Goal: Find specific page/section: Find specific page/section

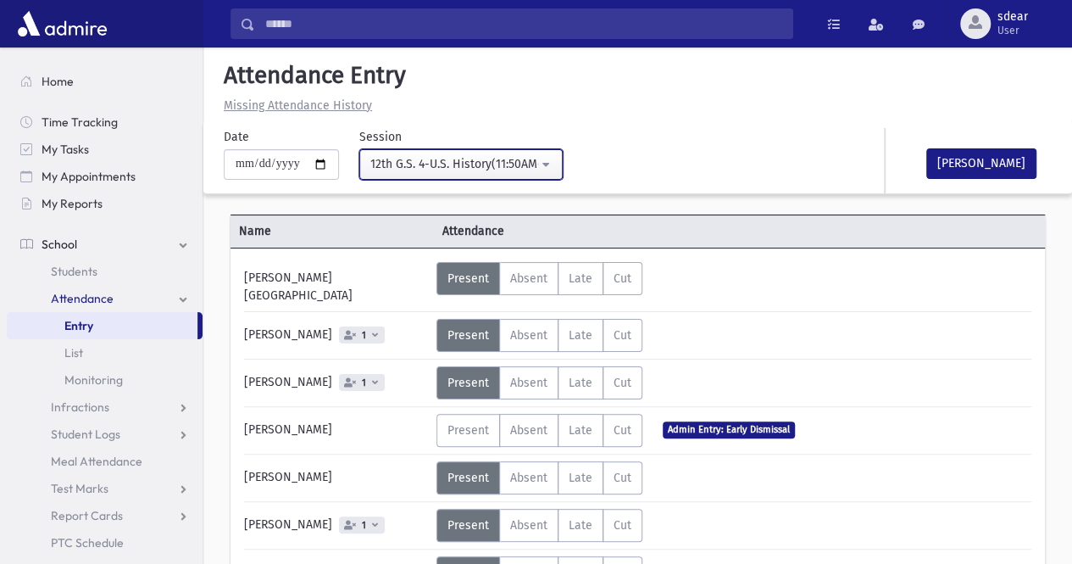
click at [456, 160] on div "12th G.S. 4-U.S. History(11:50AM-12:30PM)" at bounding box center [454, 164] width 168 height 18
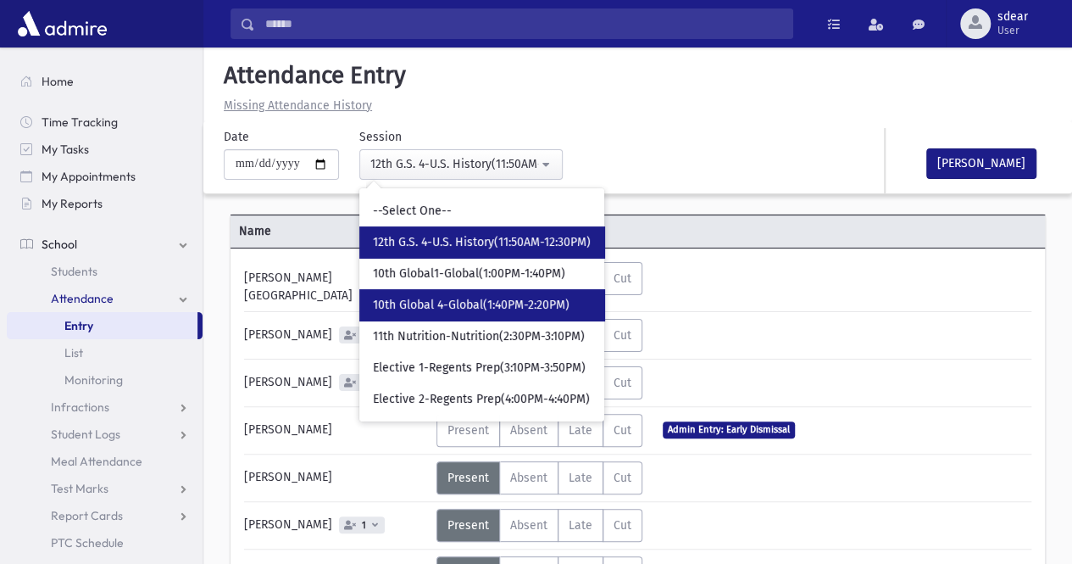
click at [454, 297] on span "10th Global 4-Global(1:40PM-2:20PM)" at bounding box center [471, 305] width 197 height 17
select select "*****"
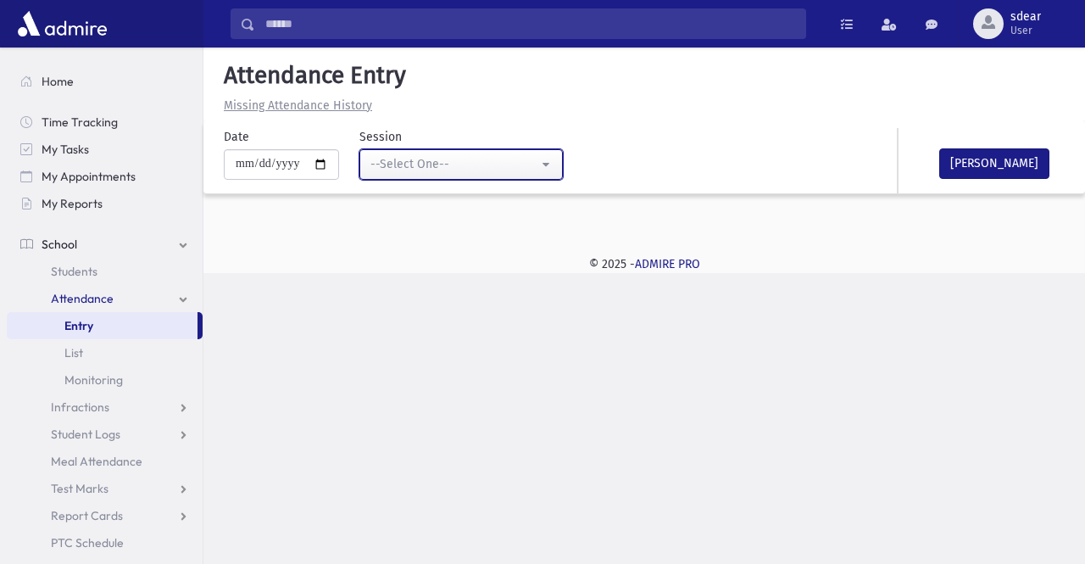
click at [450, 167] on div "--Select One--" at bounding box center [454, 164] width 168 height 18
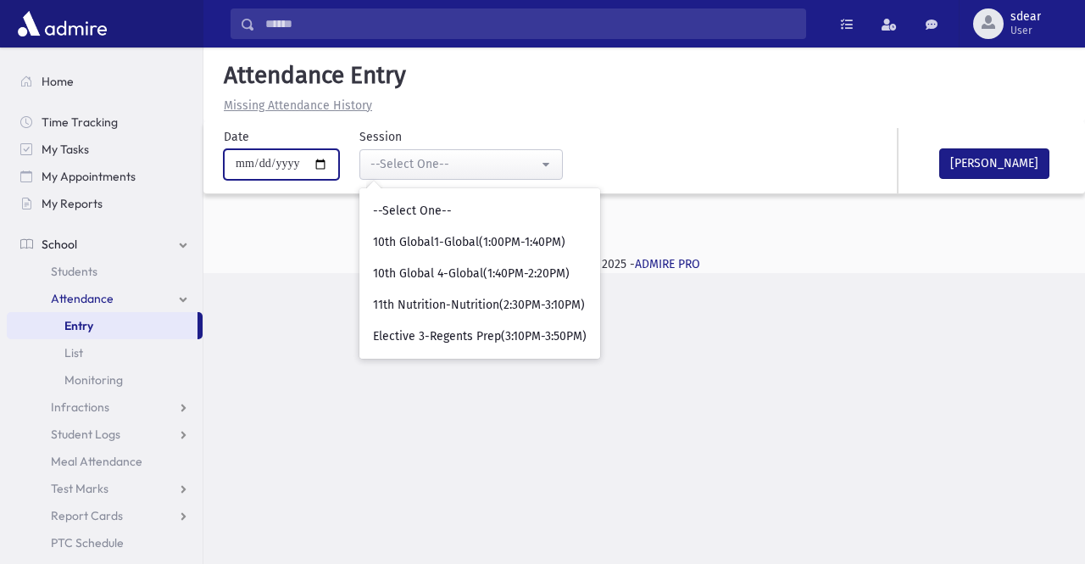
click at [339, 167] on input "**********" at bounding box center [281, 164] width 115 height 31
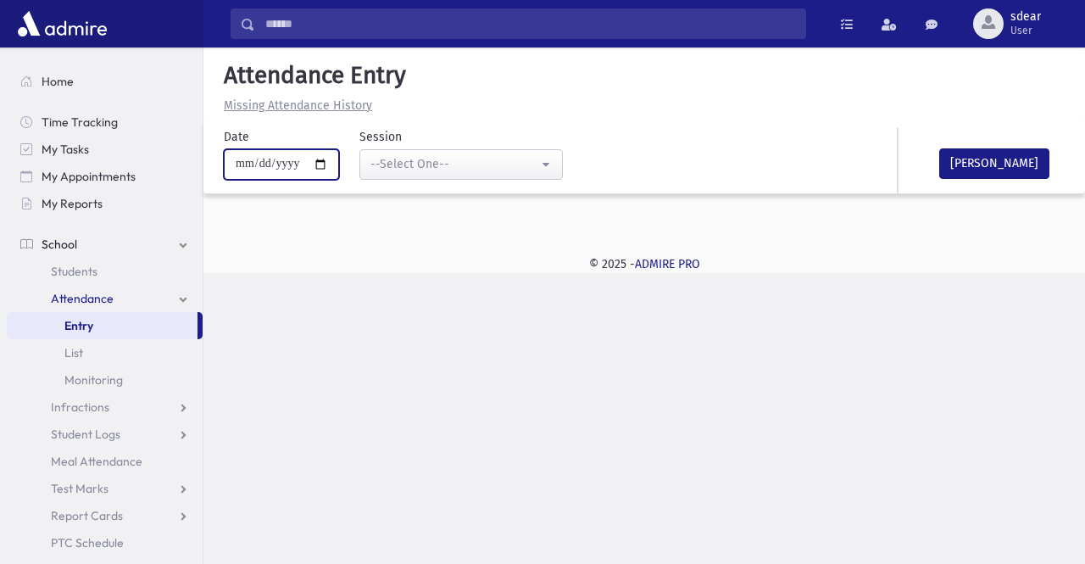
click at [331, 164] on input "**********" at bounding box center [281, 164] width 115 height 31
type input "**********"
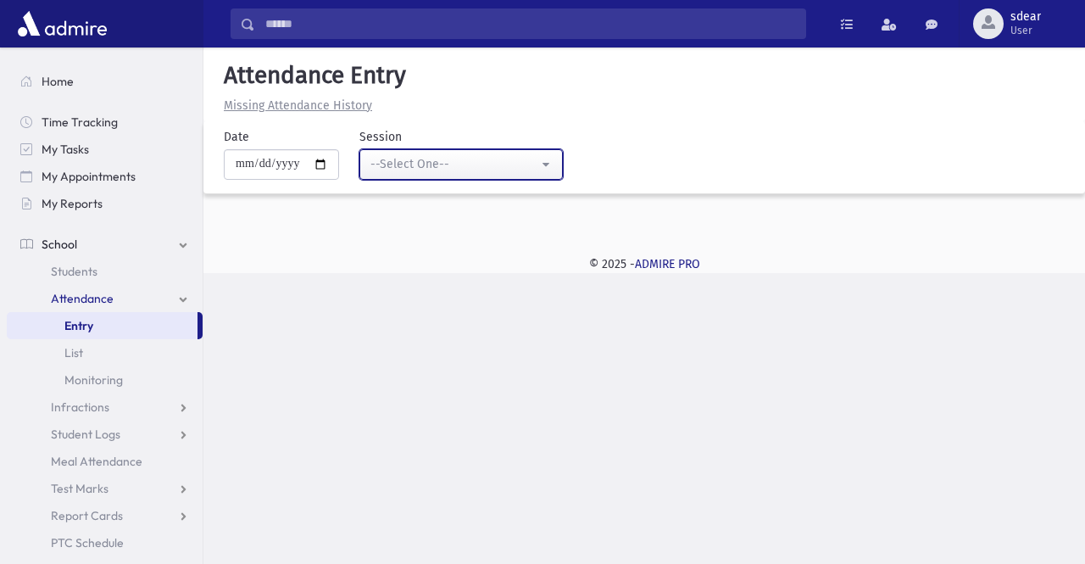
click at [534, 162] on div "--Select One--" at bounding box center [454, 164] width 168 height 18
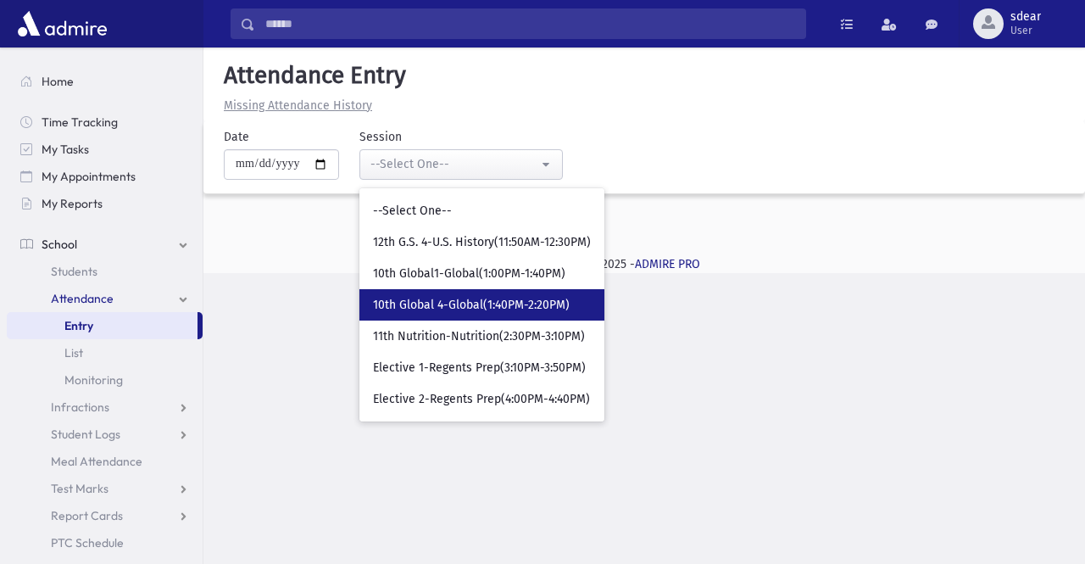
click at [529, 315] on link "10th Global 4-Global(1:40PM-2:20PM)" at bounding box center [481, 304] width 245 height 31
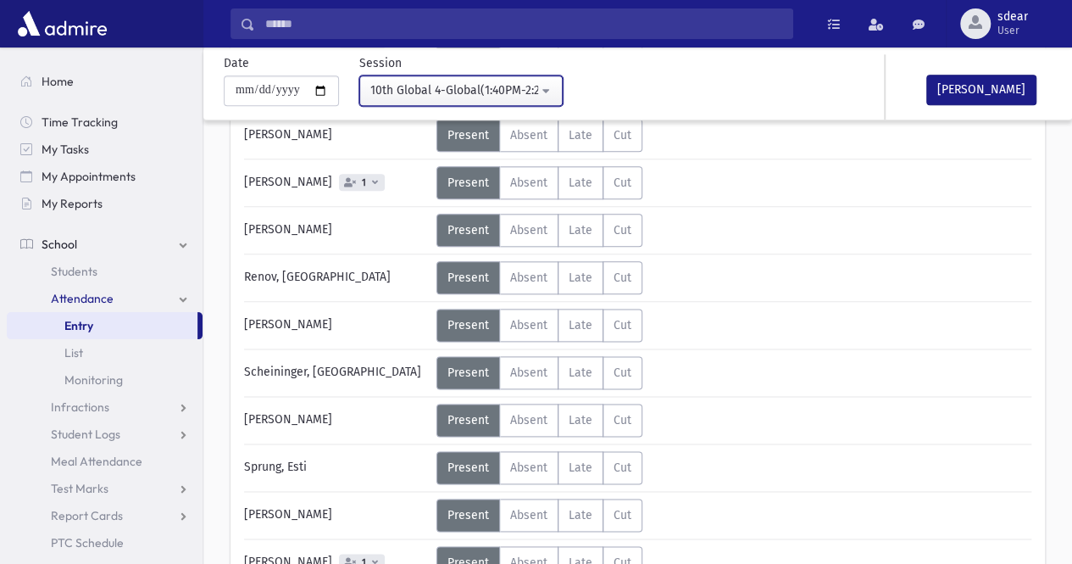
scroll to position [848, 0]
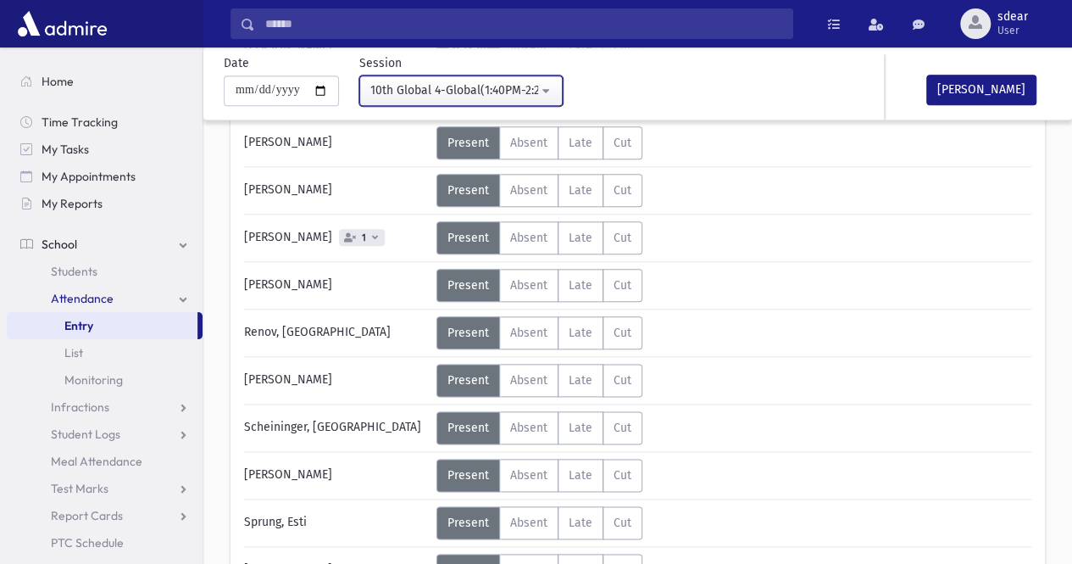
click at [471, 95] on div "10th Global 4-Global(1:40PM-2:20PM)" at bounding box center [454, 90] width 168 height 18
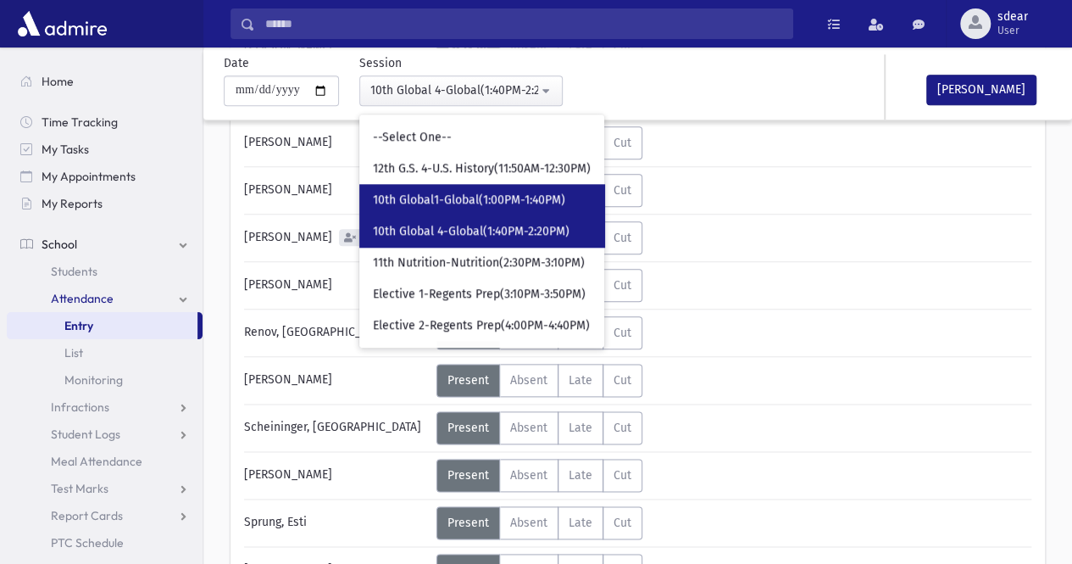
click at [487, 206] on span "10th Global1-Global(1:00PM-1:40PM)" at bounding box center [469, 200] width 192 height 17
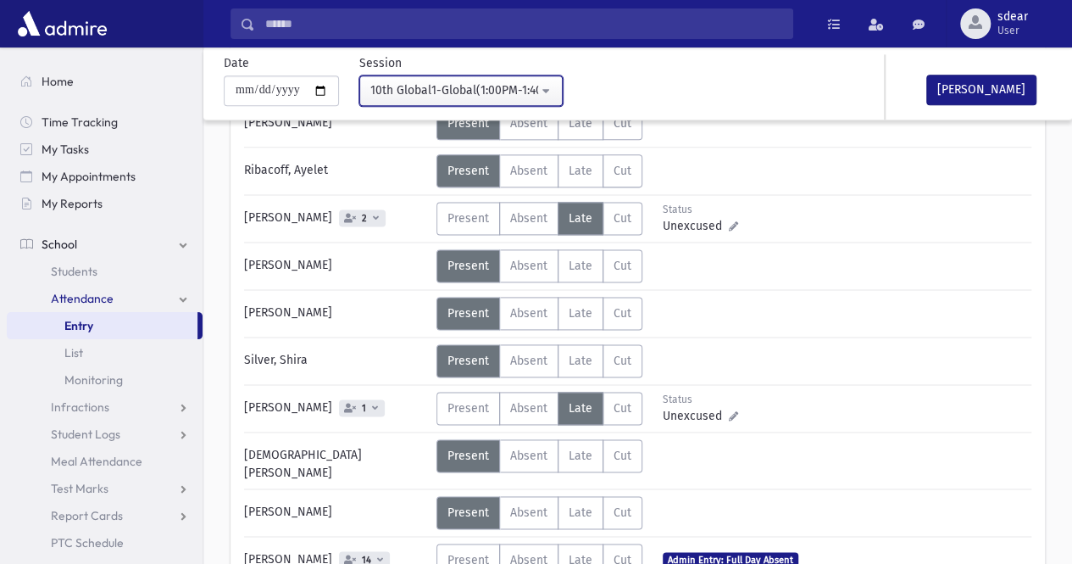
scroll to position [994, 0]
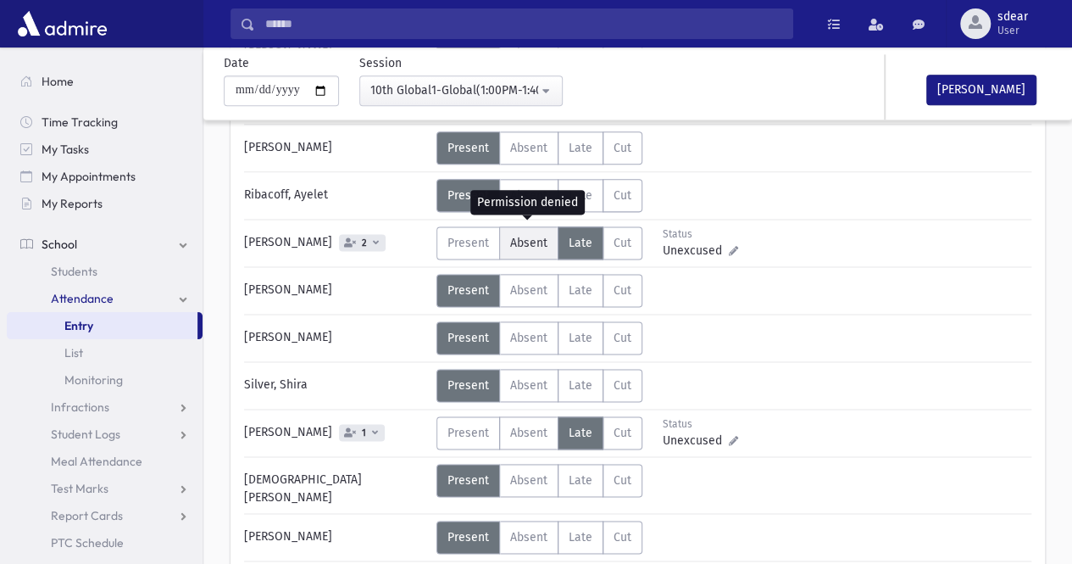
click at [522, 237] on span "Absent" at bounding box center [528, 243] width 37 height 14
click at [541, 240] on span "Absent" at bounding box center [528, 243] width 37 height 14
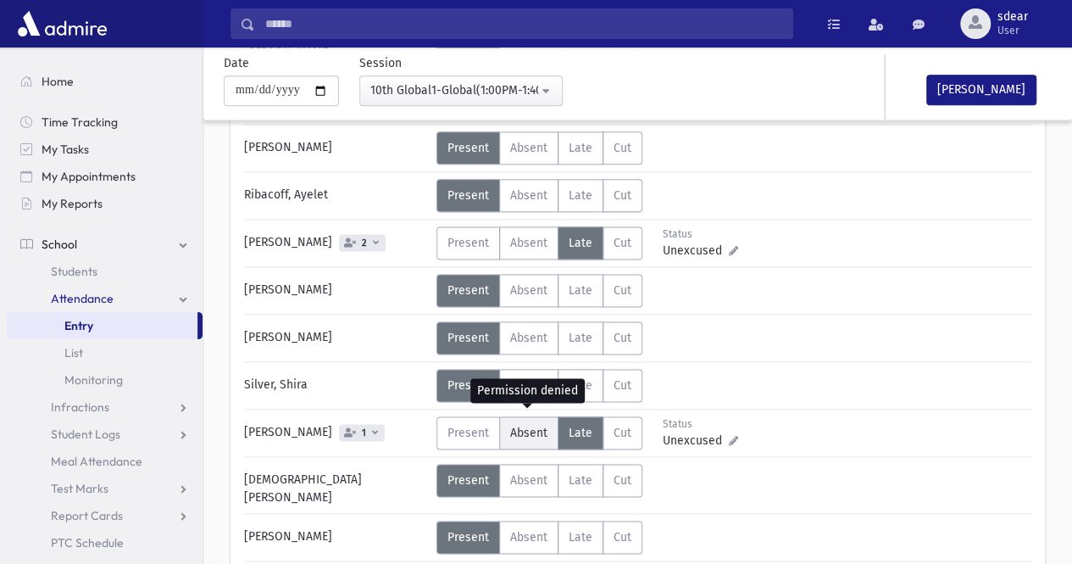
click at [536, 426] on span "Absent" at bounding box center [528, 433] width 37 height 14
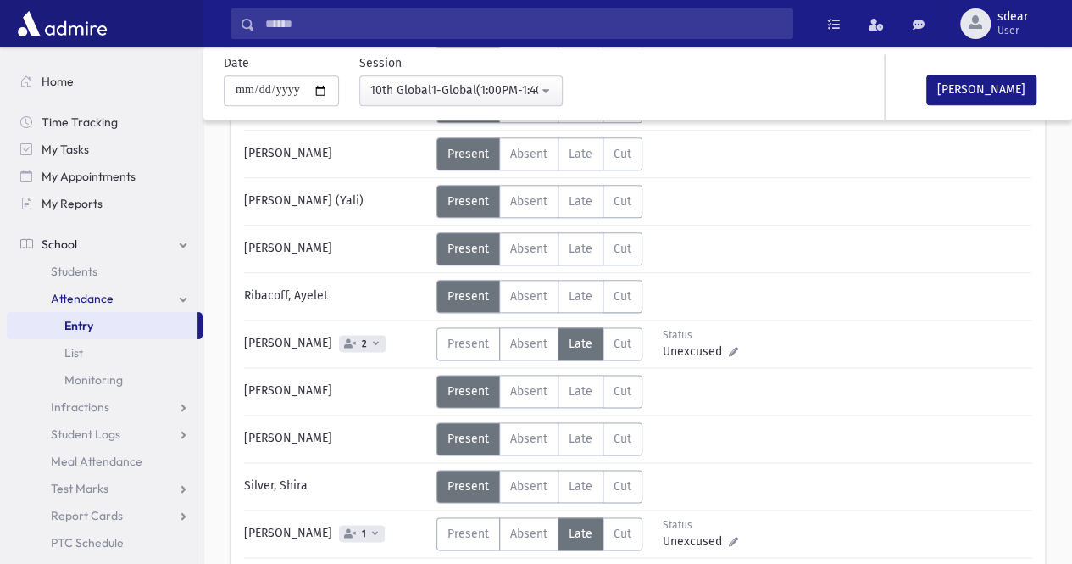
scroll to position [933, 0]
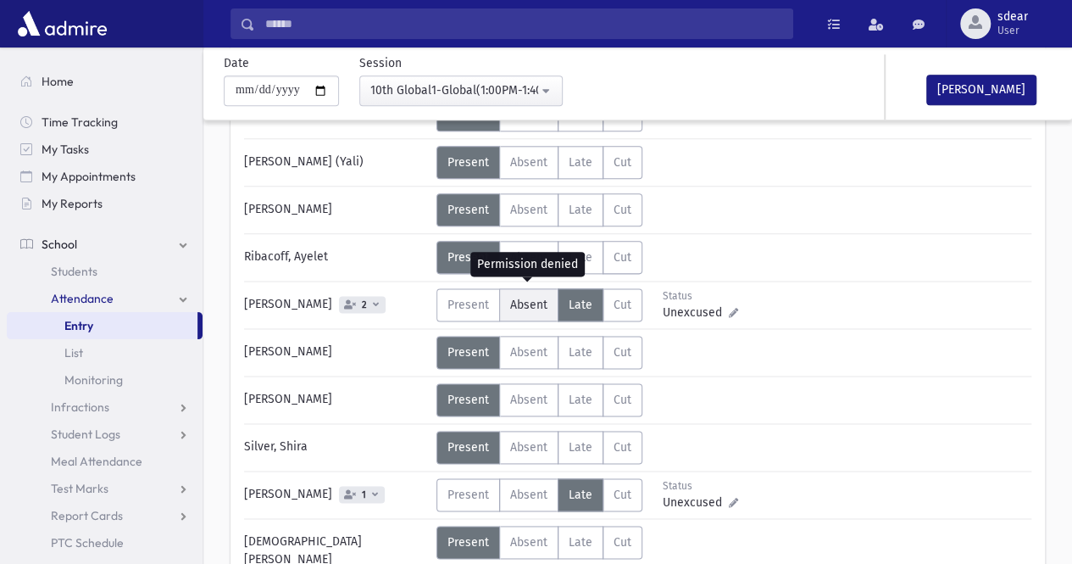
click at [538, 303] on span "Absent" at bounding box center [528, 305] width 37 height 14
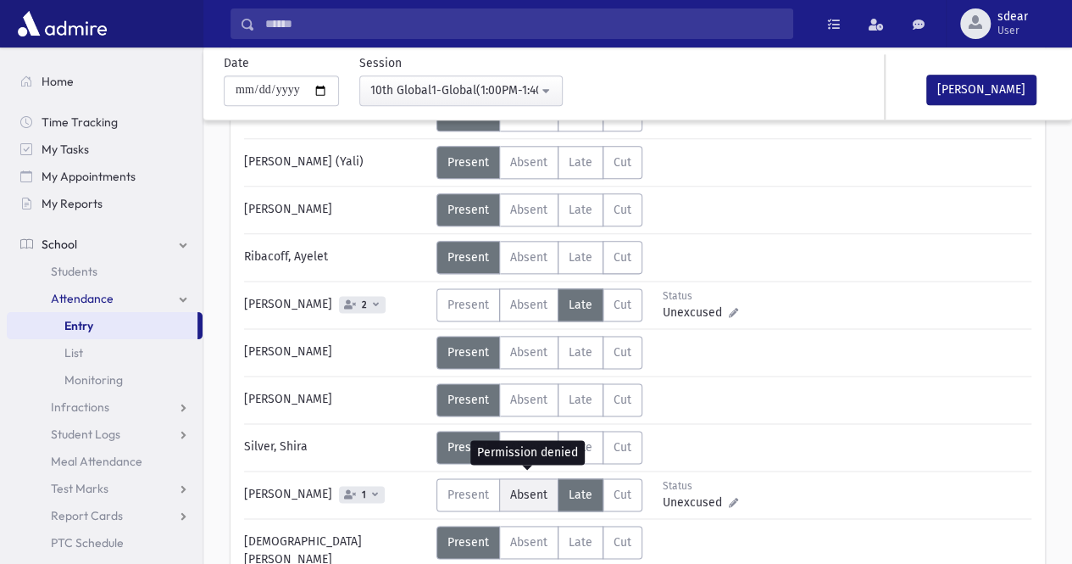
click at [534, 488] on span "Absent" at bounding box center [528, 494] width 37 height 14
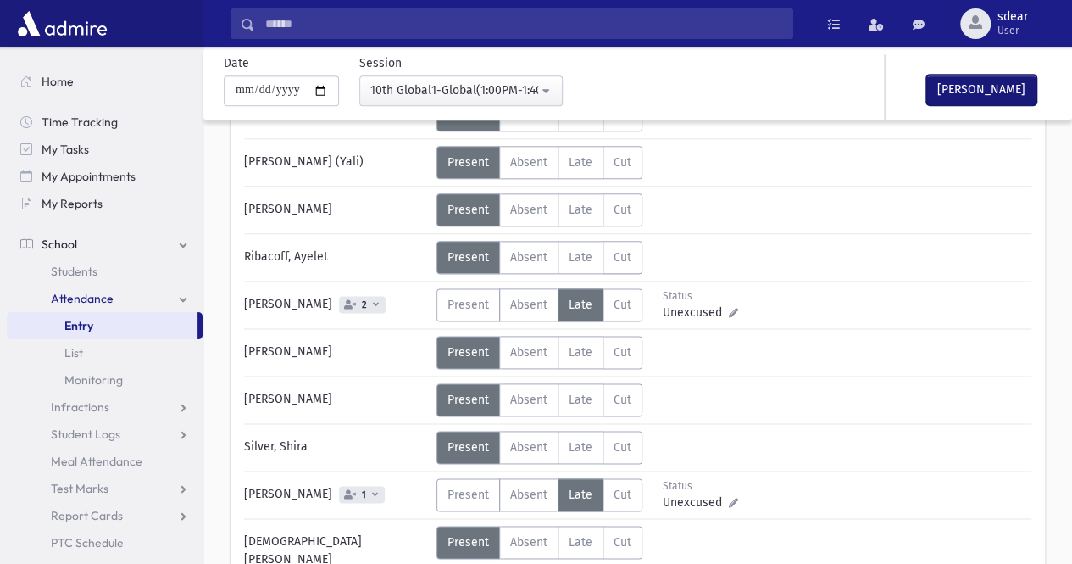
click at [960, 101] on button "Mark Done" at bounding box center [982, 90] width 110 height 31
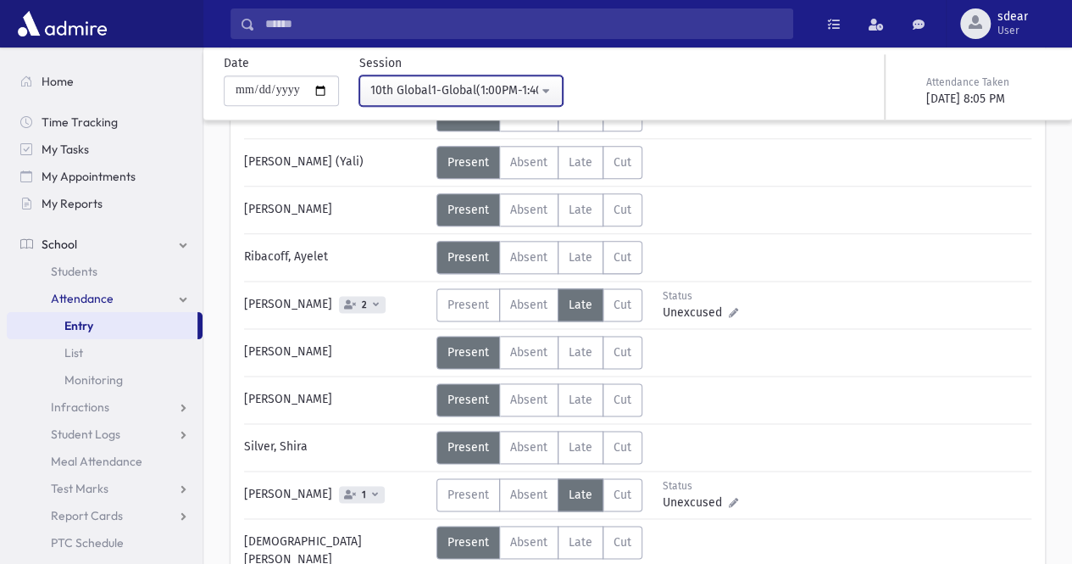
click at [558, 94] on button "10th Global1-Global(1:00PM-1:40PM)" at bounding box center [460, 90] width 203 height 31
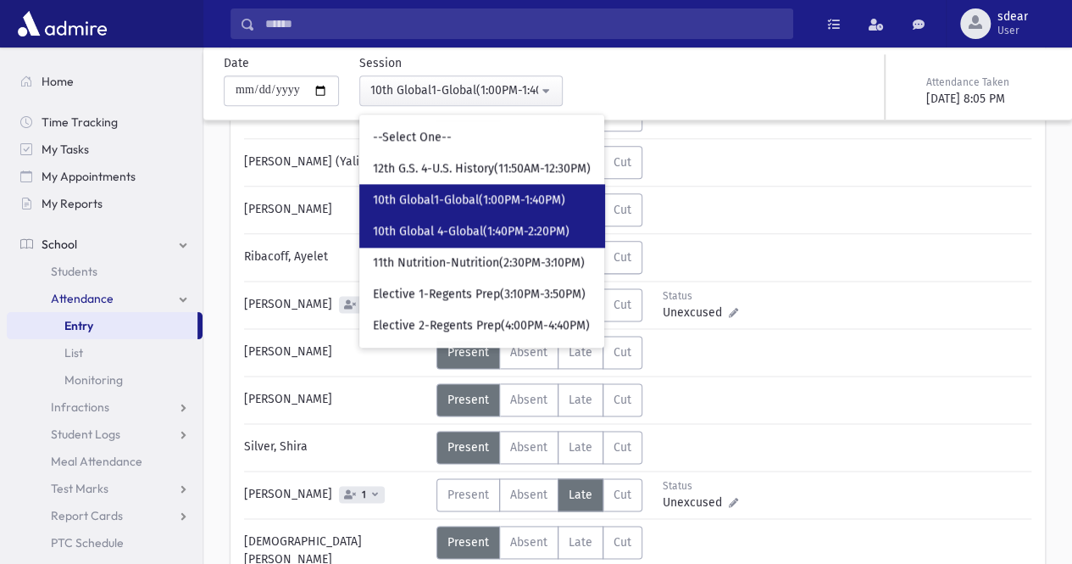
click at [549, 240] on link "10th Global 4-Global(1:40PM-2:20PM)" at bounding box center [481, 230] width 245 height 31
select select "*****"
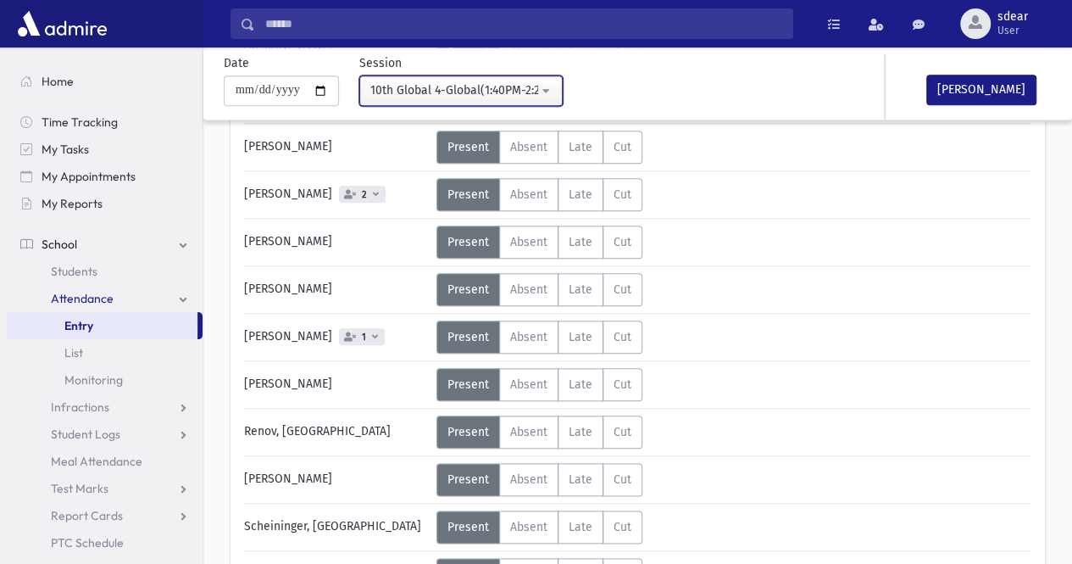
scroll to position [848, 0]
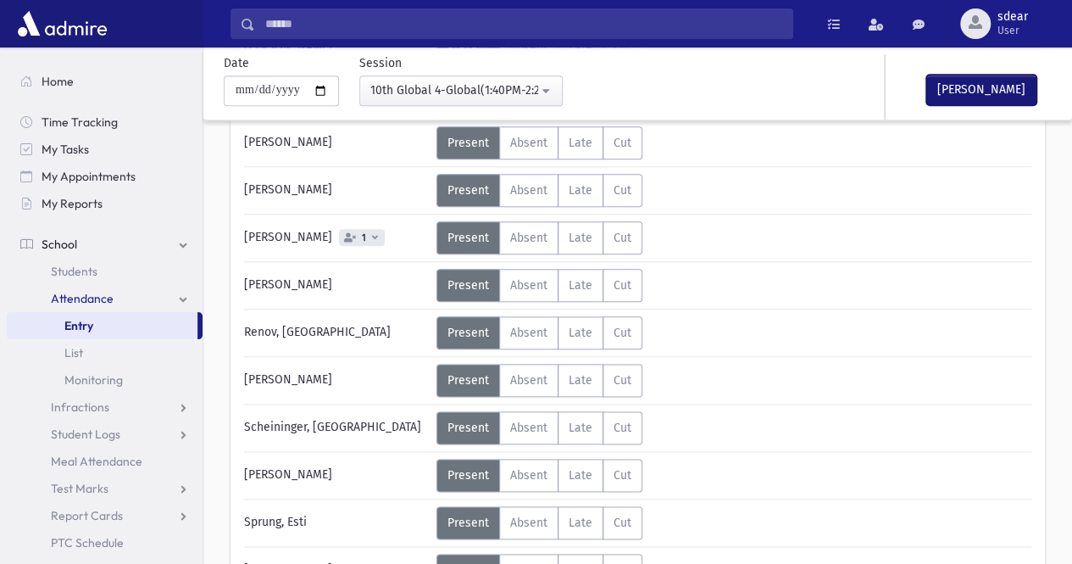
click at [975, 96] on button "Mark Done" at bounding box center [982, 90] width 110 height 31
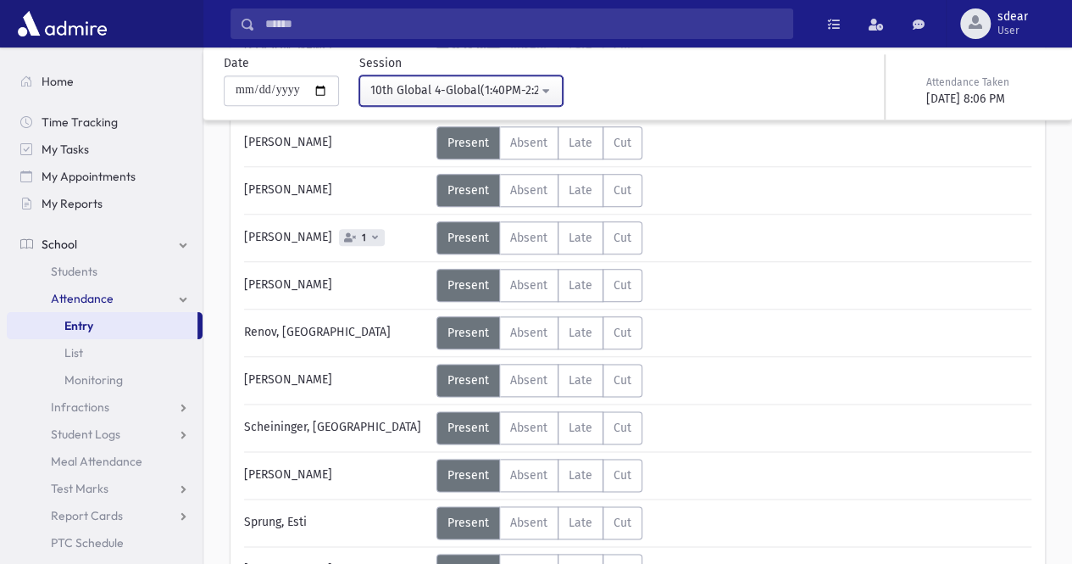
click at [507, 90] on div "10th Global 4-Global(1:40PM-2:20PM)" at bounding box center [454, 90] width 168 height 18
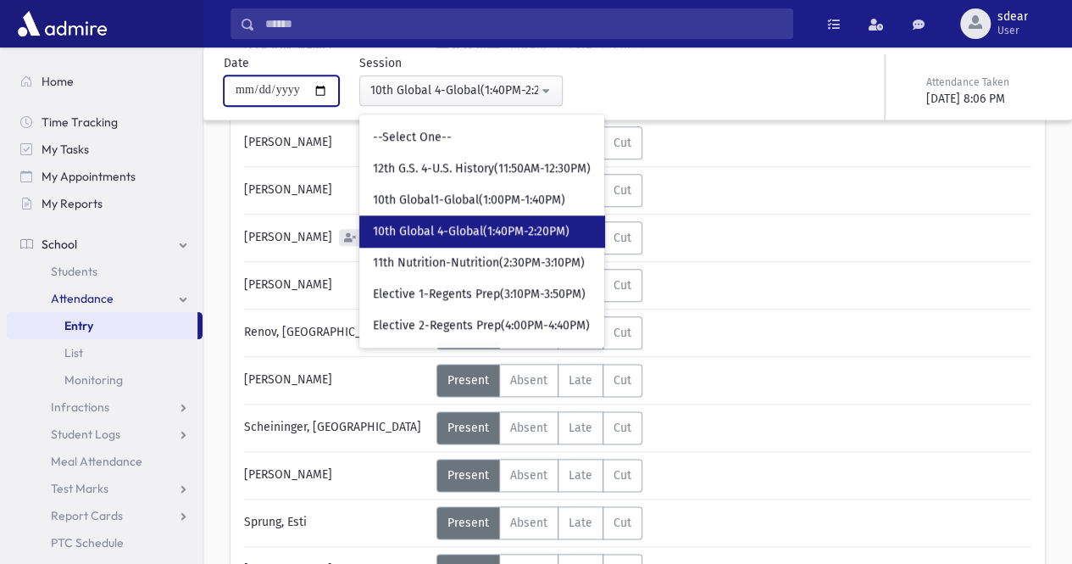
click at [327, 81] on input "**********" at bounding box center [281, 90] width 115 height 31
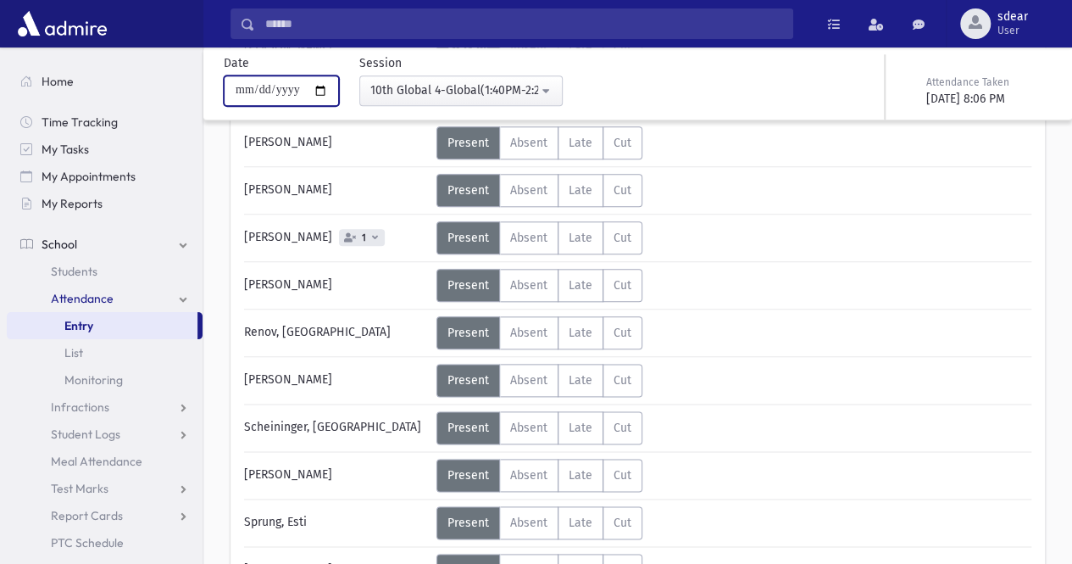
click at [327, 91] on input "**********" at bounding box center [281, 90] width 115 height 31
type input "**********"
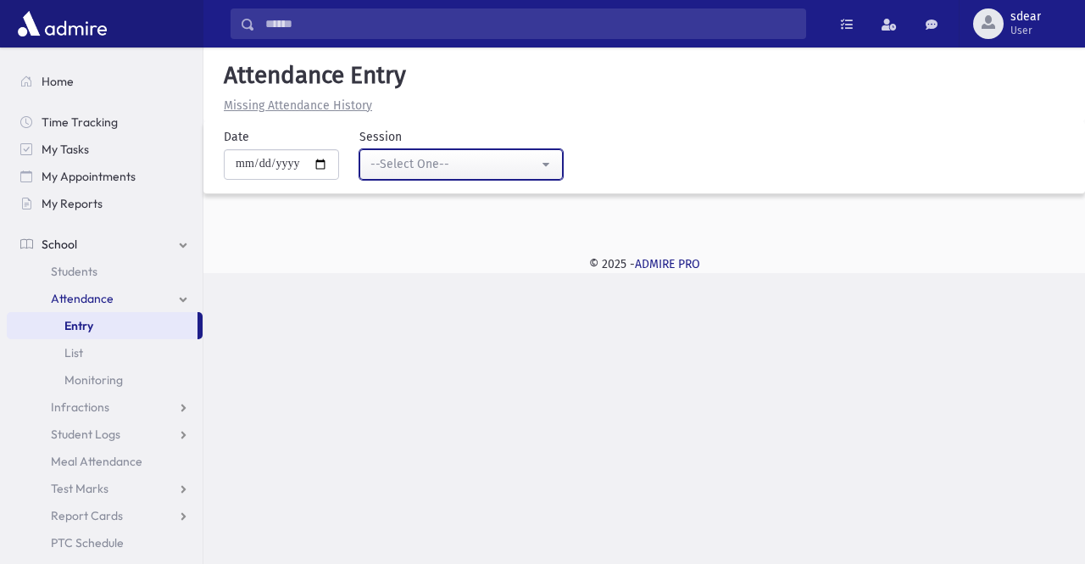
click at [488, 169] on div "--Select One--" at bounding box center [454, 164] width 168 height 18
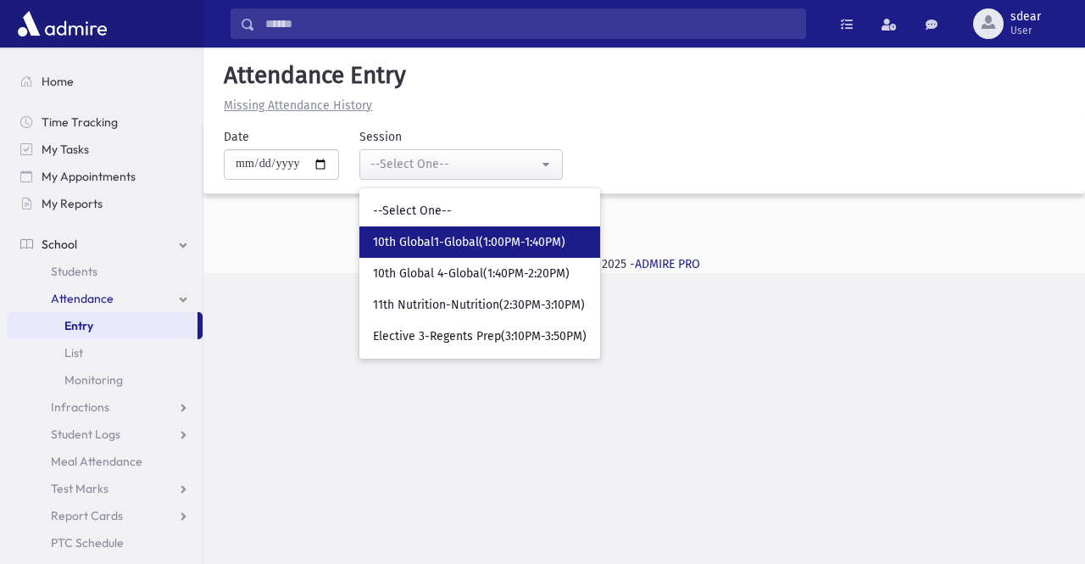
click at [492, 240] on span "10th Global1-Global(1:00PM-1:40PM)" at bounding box center [469, 242] width 192 height 17
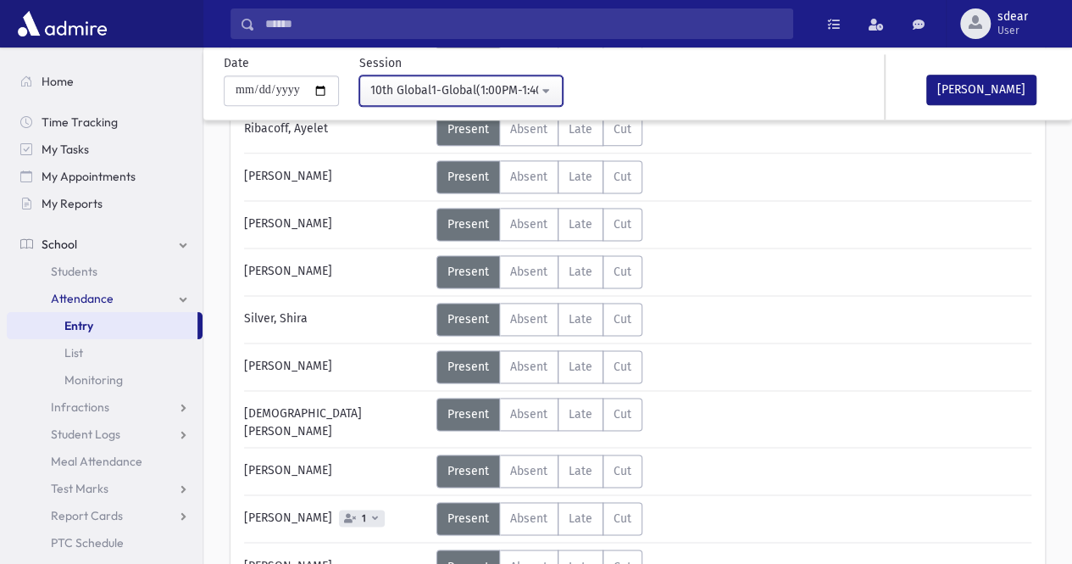
scroll to position [1155, 0]
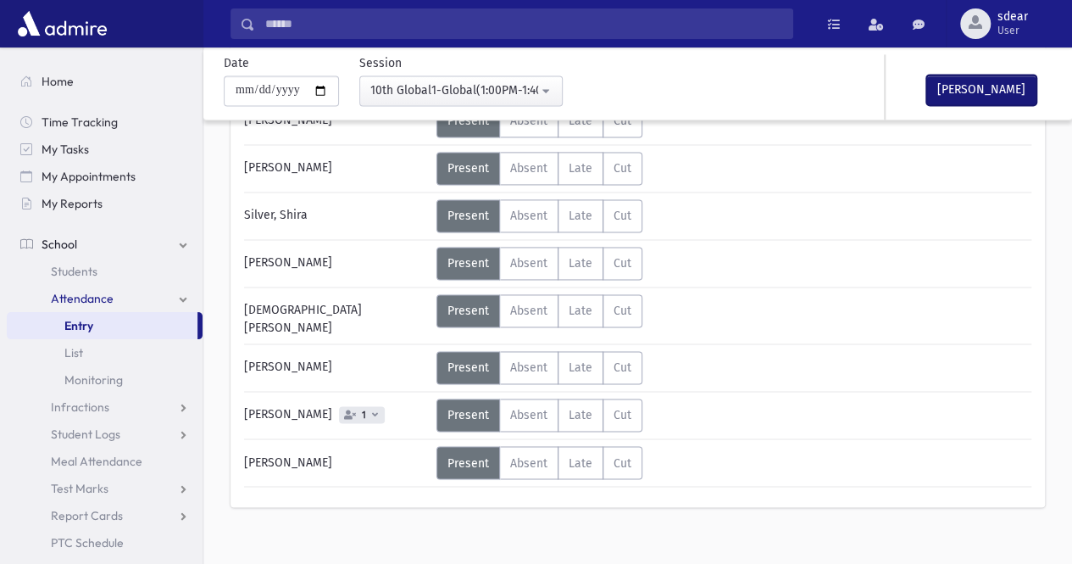
click at [999, 84] on button "Mark Done" at bounding box center [982, 90] width 110 height 31
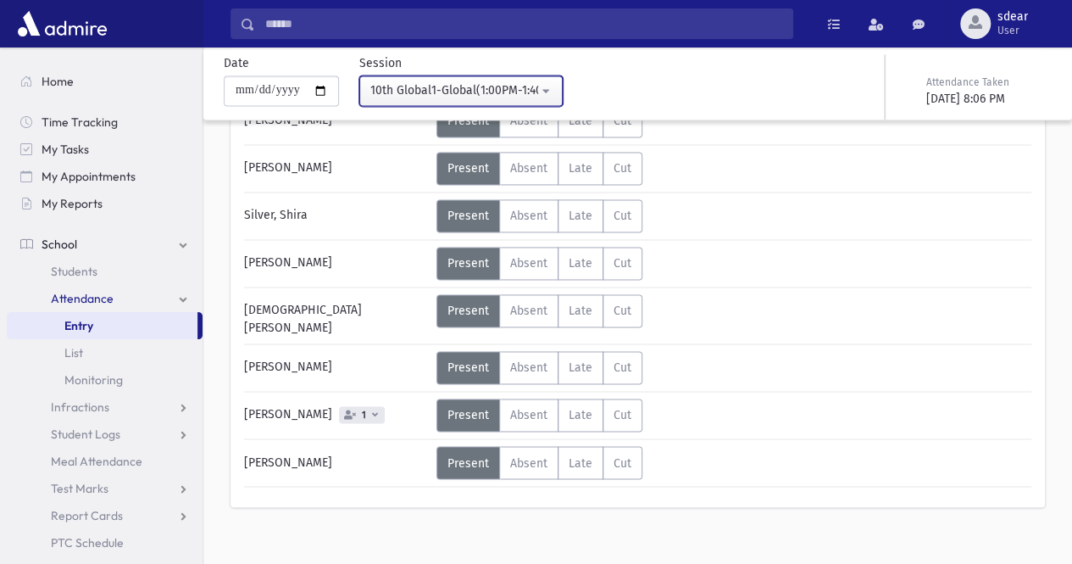
click at [537, 88] on div "10th Global1-Global(1:00PM-1:40PM)" at bounding box center [454, 90] width 168 height 18
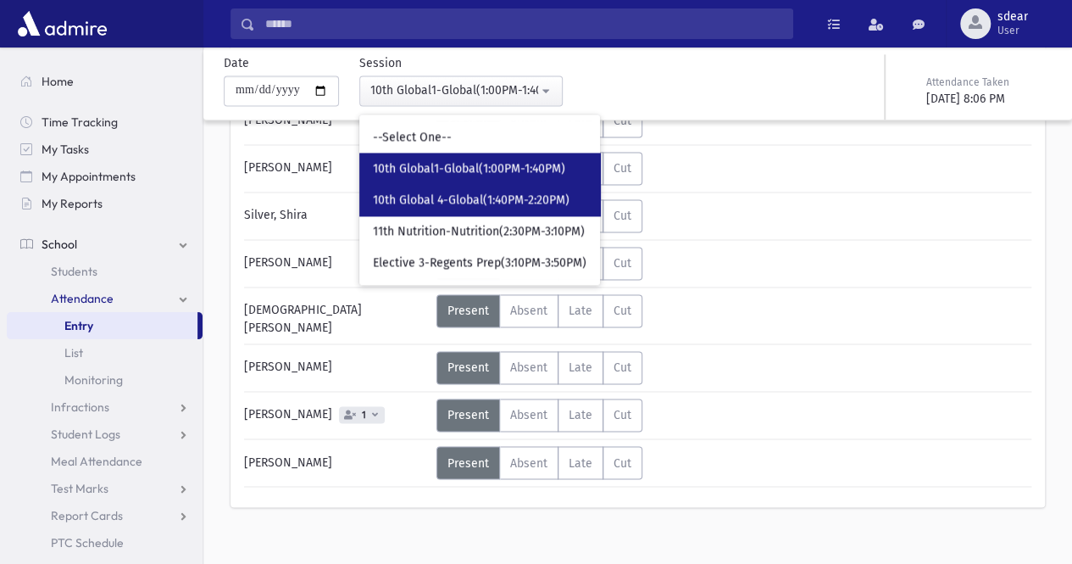
click at [529, 200] on span "10th Global 4-Global(1:40PM-2:20PM)" at bounding box center [471, 200] width 197 height 17
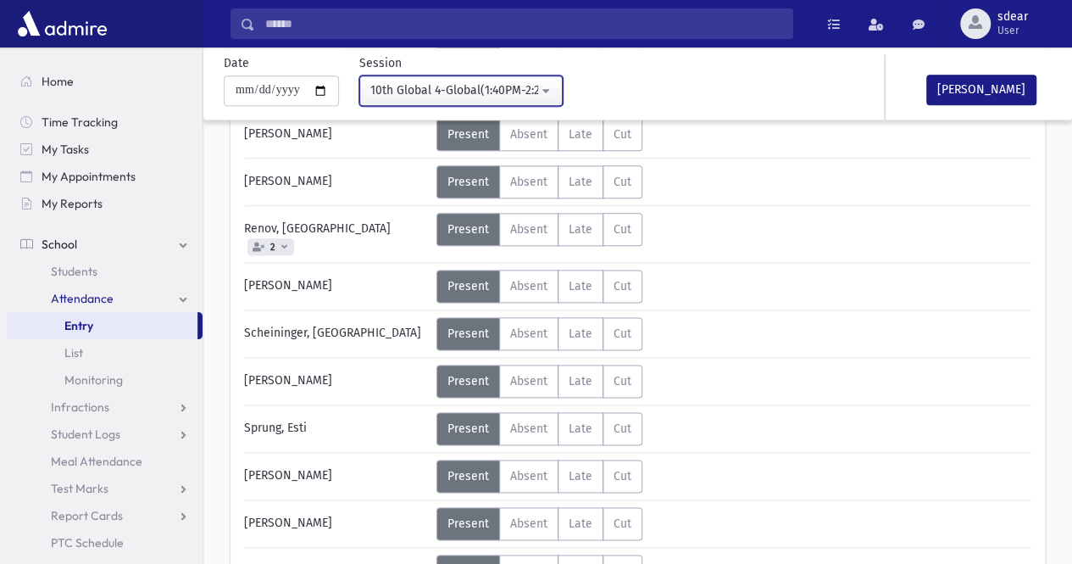
scroll to position [948, 0]
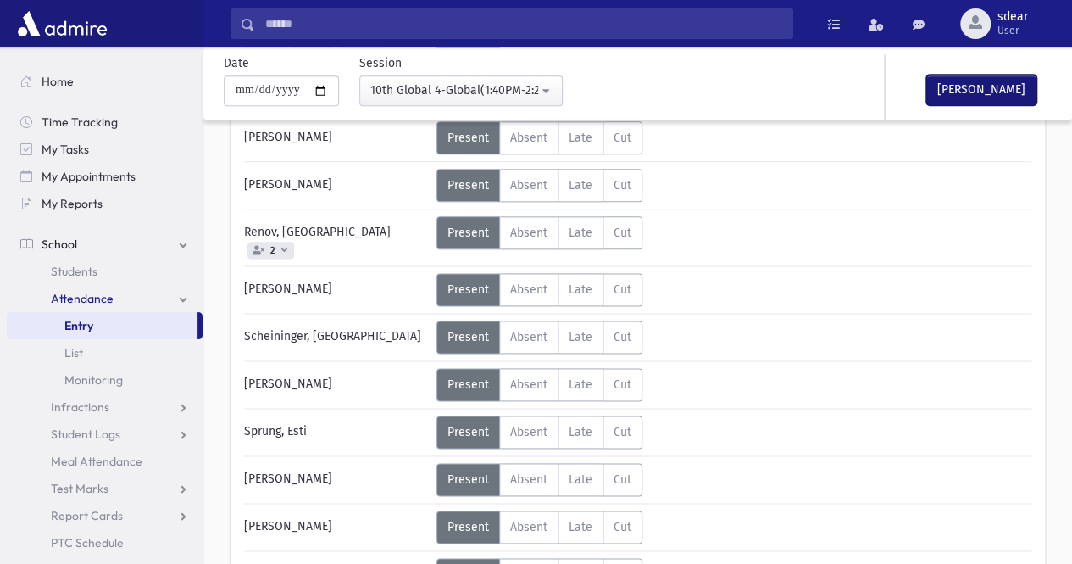
click at [948, 99] on button "Mark Done" at bounding box center [982, 90] width 110 height 31
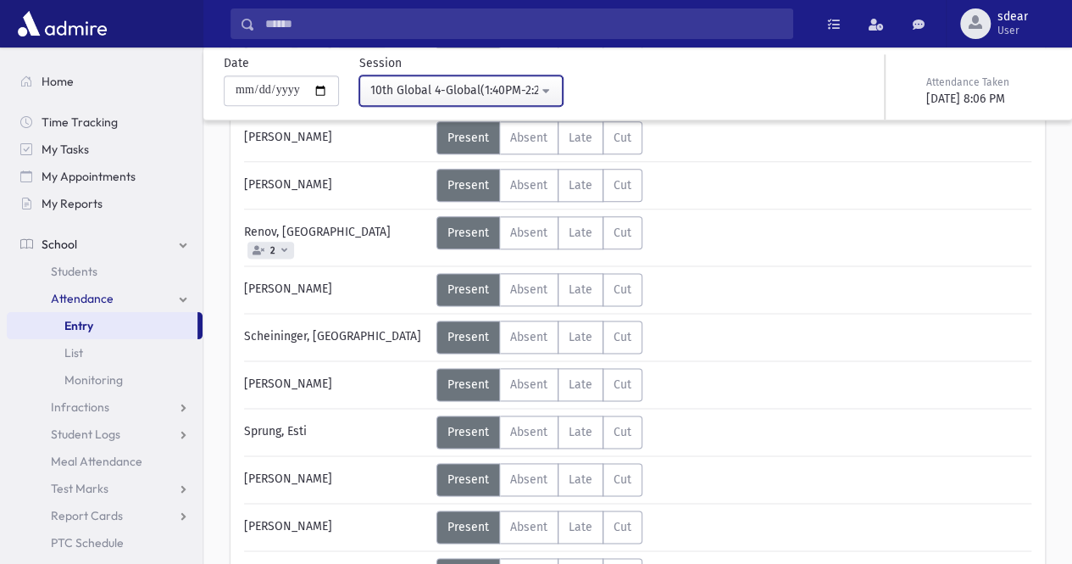
click at [538, 92] on div "10th Global 4-Global(1:40PM-2:20PM)" at bounding box center [454, 90] width 168 height 18
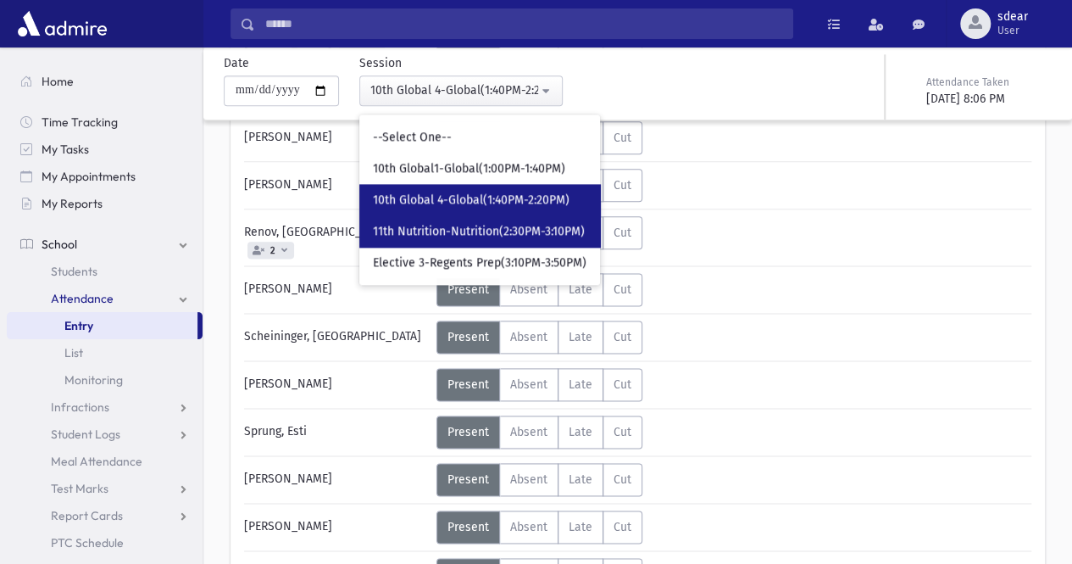
click at [541, 227] on span "11th Nutrition-Nutrition(2:30PM-3:10PM)" at bounding box center [479, 231] width 212 height 17
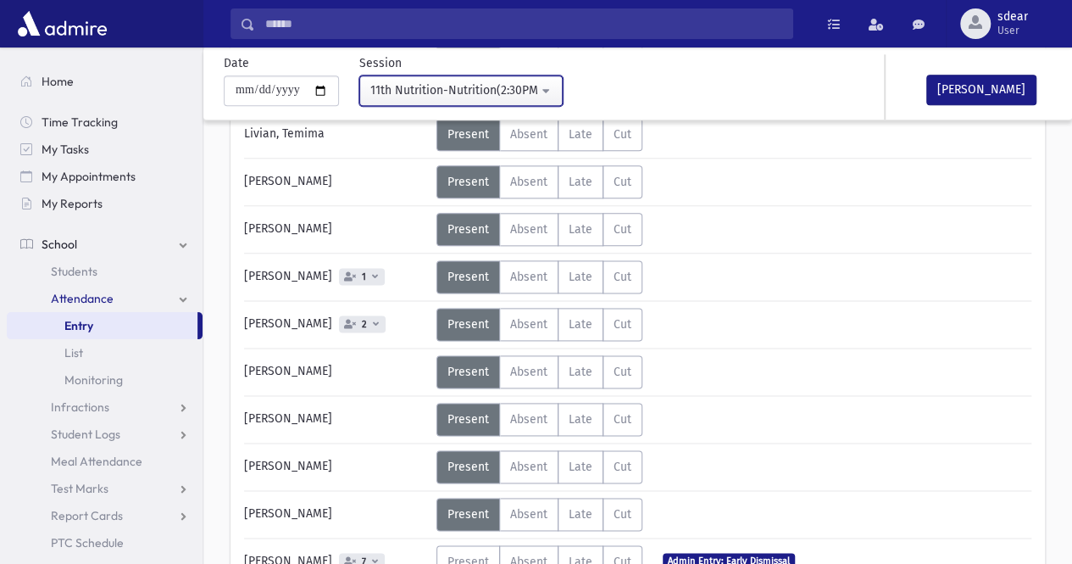
scroll to position [948, 0]
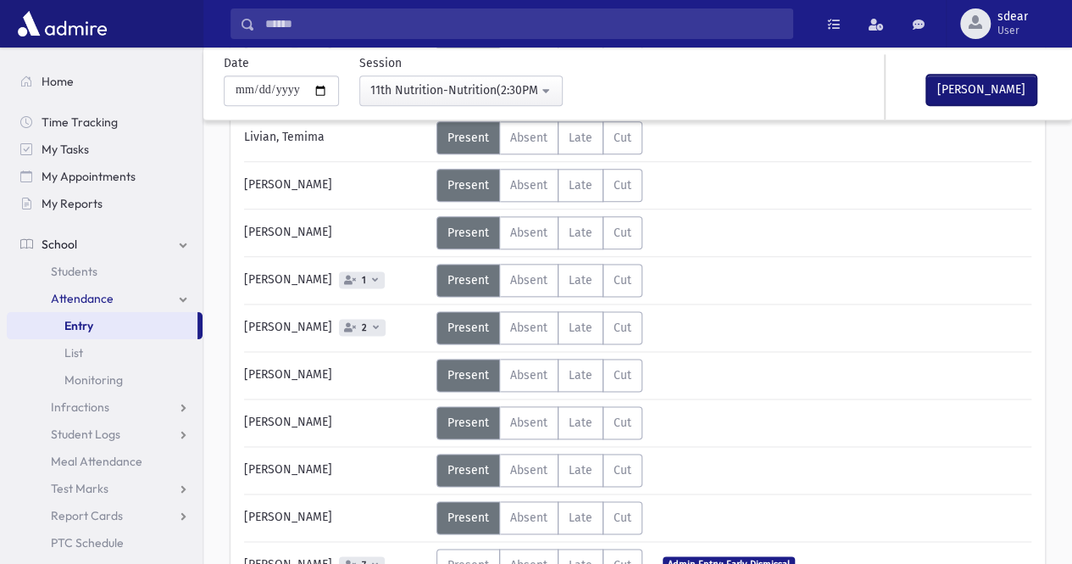
click at [957, 80] on button "Mark Done" at bounding box center [982, 90] width 110 height 31
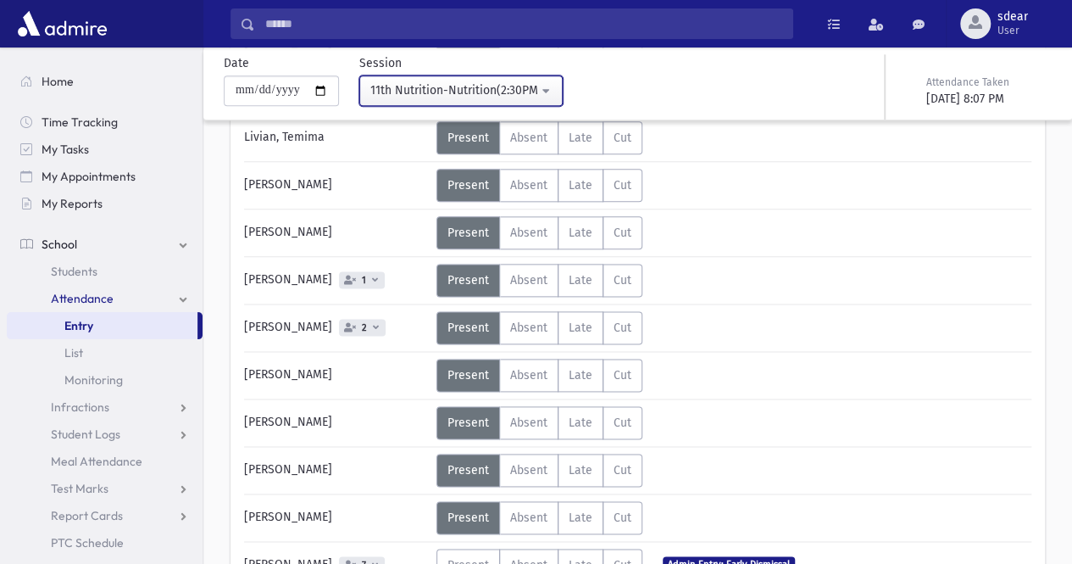
click at [485, 92] on div "11th Nutrition-Nutrition(2:30PM-3:10PM)" at bounding box center [454, 90] width 168 height 18
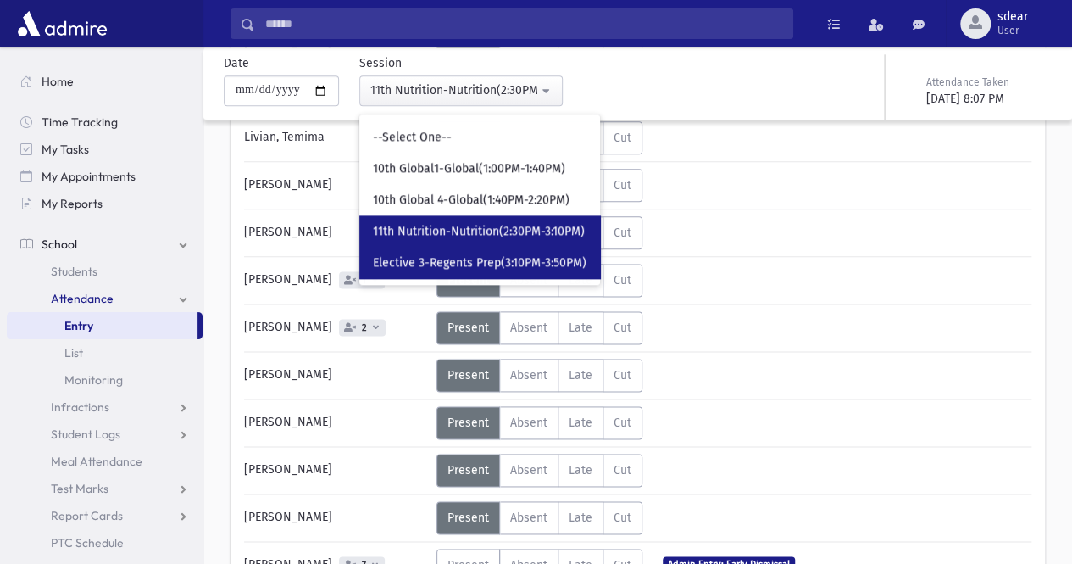
click at [484, 254] on span "Elective 3-Regents Prep(3:10PM-3:50PM)" at bounding box center [480, 262] width 214 height 17
select select "*****"
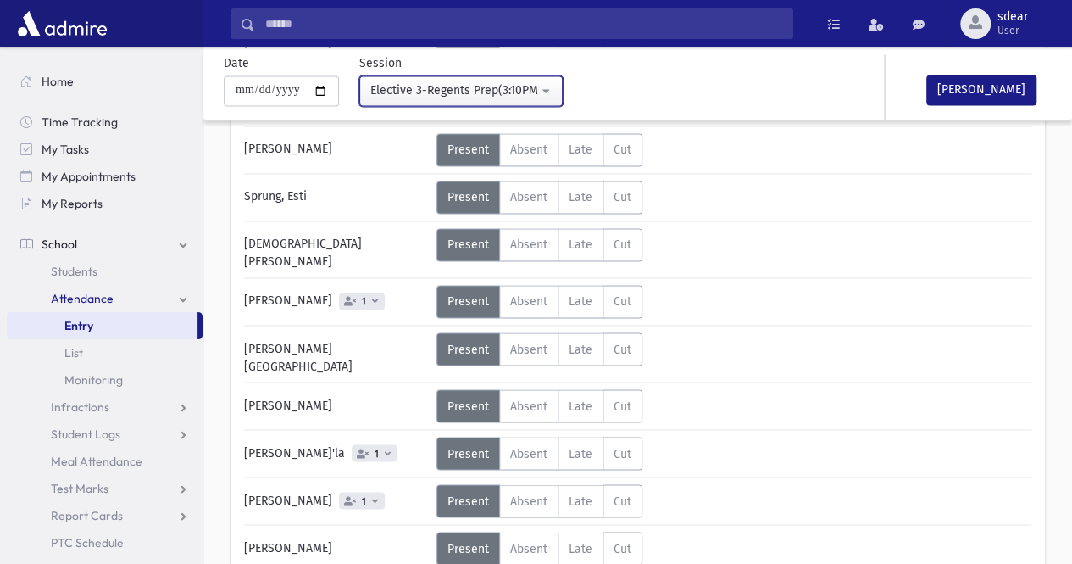
scroll to position [1296, 0]
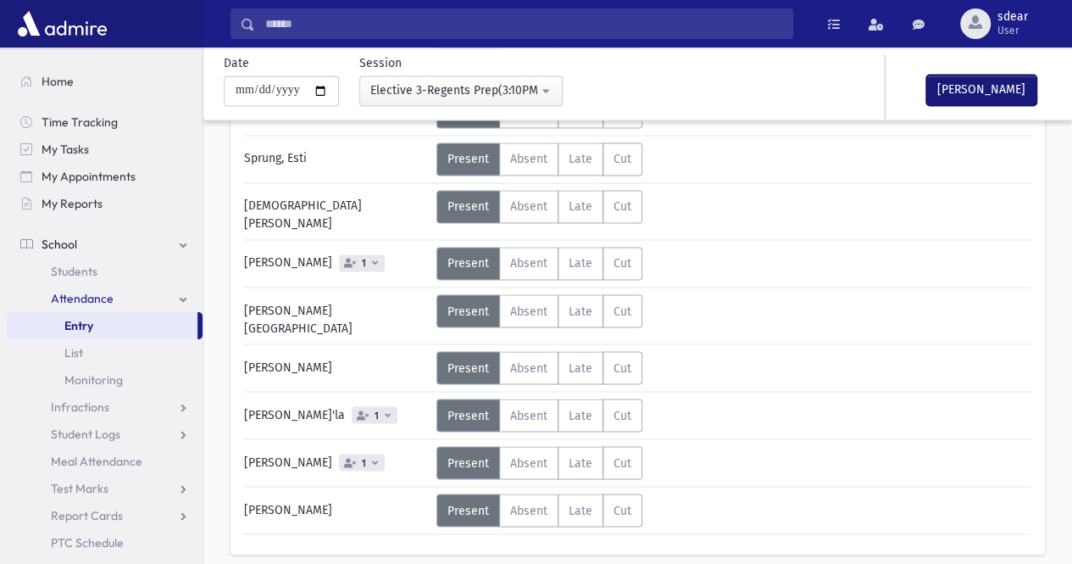
click at [966, 94] on button "Mark Done" at bounding box center [982, 90] width 110 height 31
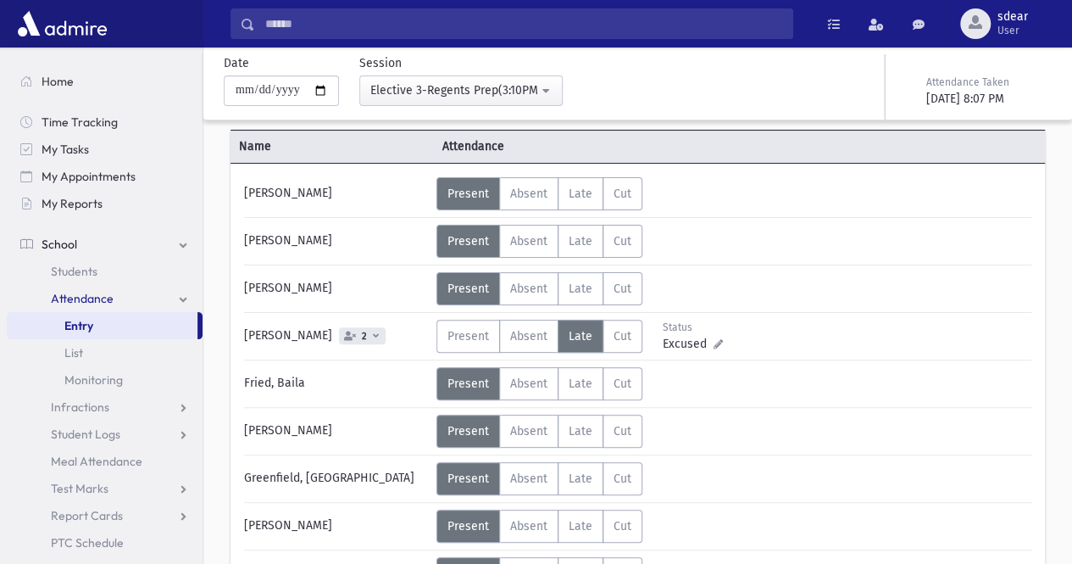
scroll to position [0, 0]
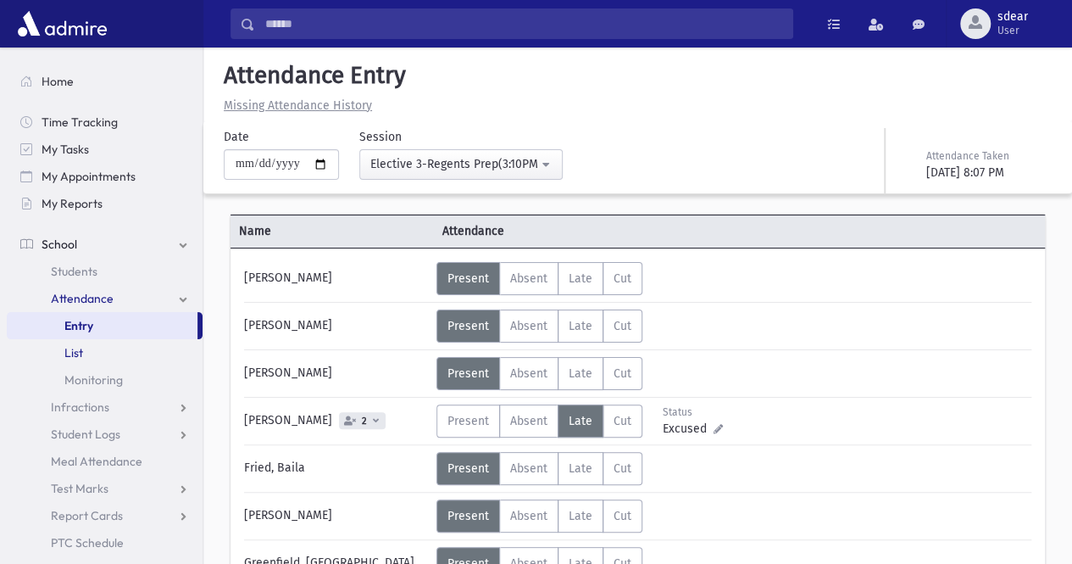
click at [98, 353] on link "List" at bounding box center [105, 352] width 196 height 27
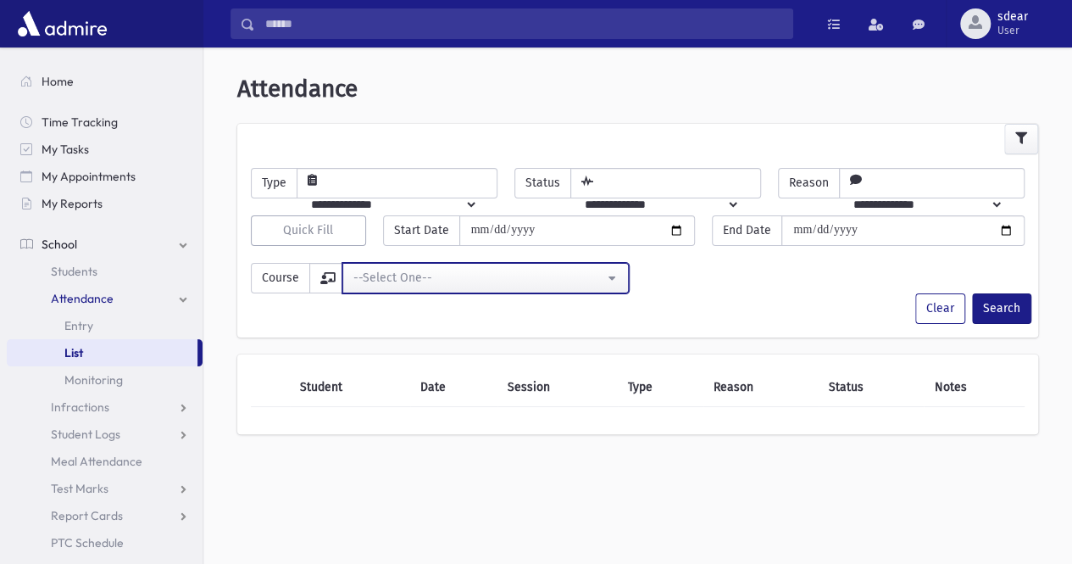
click at [453, 281] on div "--Select One--" at bounding box center [479, 278] width 251 height 18
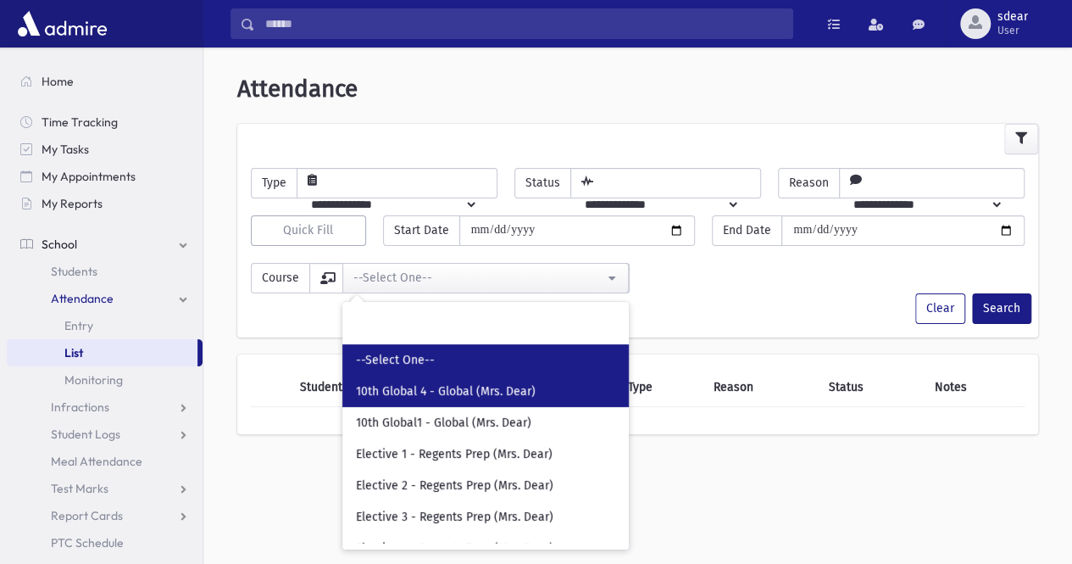
click at [452, 387] on span "10th Global 4 - Global (Mrs. Dear)" at bounding box center [446, 391] width 180 height 17
select select "*****"
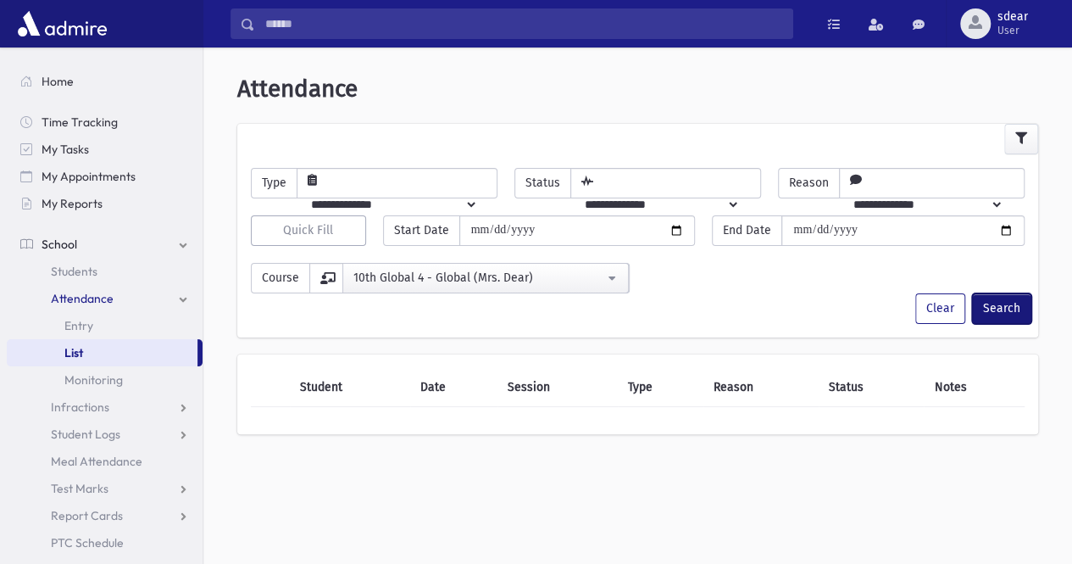
click at [1007, 315] on button "Search" at bounding box center [1001, 308] width 59 height 31
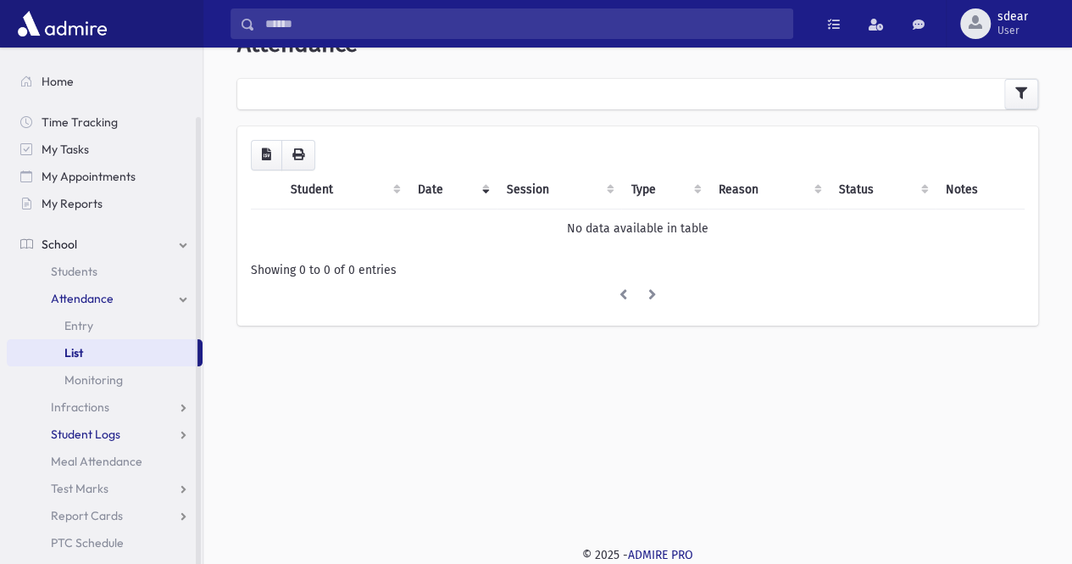
scroll to position [36, 0]
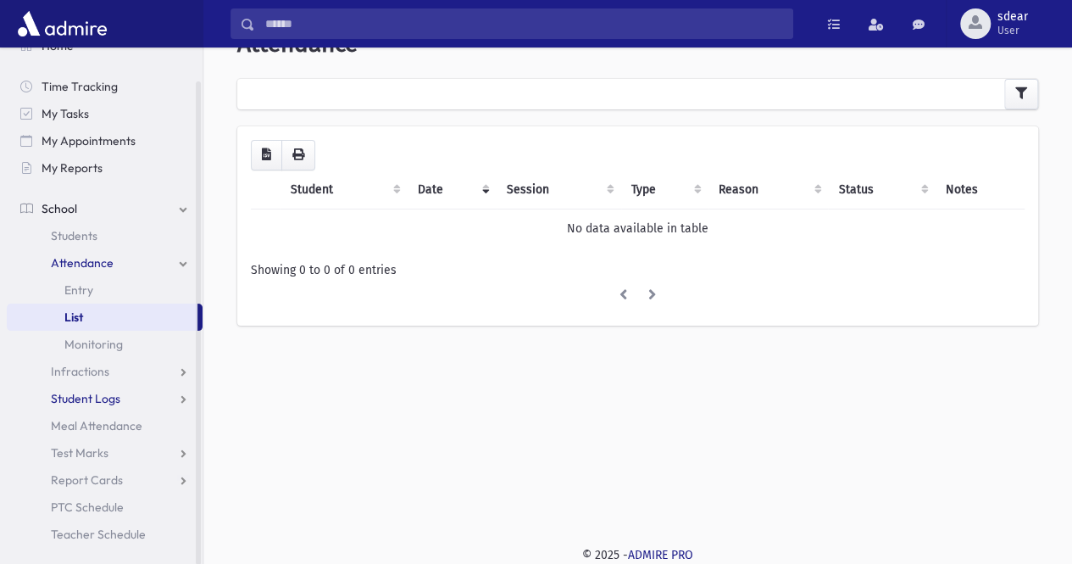
click at [150, 402] on link "Student Logs" at bounding box center [105, 398] width 196 height 27
click at [80, 526] on span "Teacher Schedule" at bounding box center [98, 533] width 95 height 15
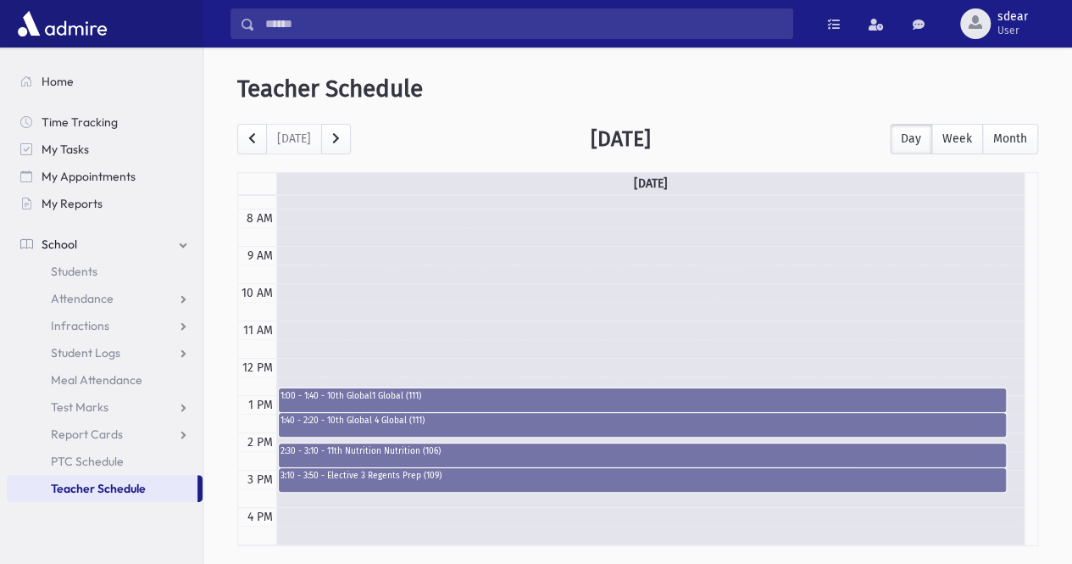
scroll to position [276, 0]
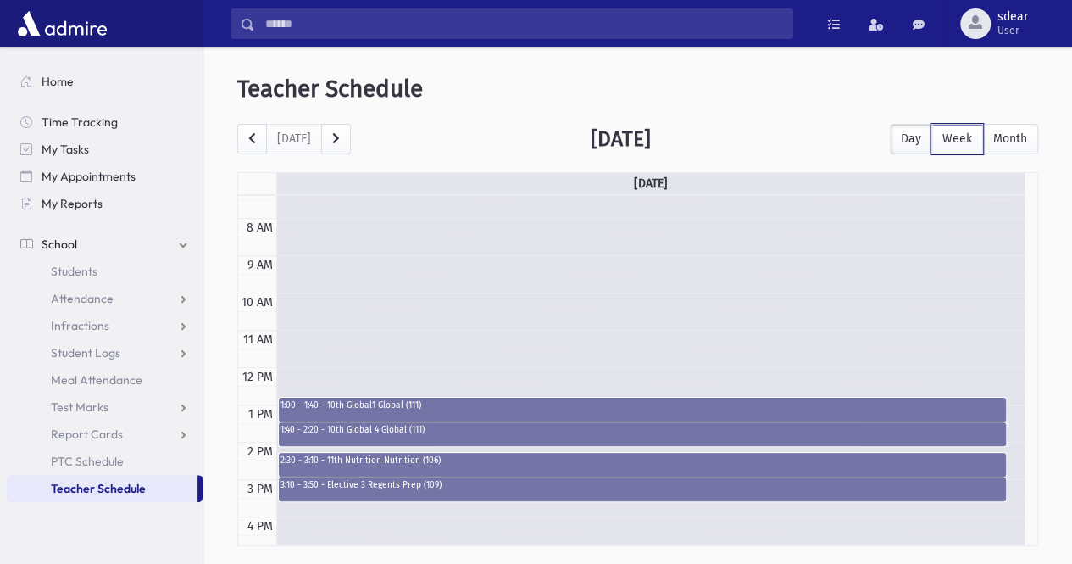
click at [950, 136] on button "Week" at bounding box center [958, 139] width 52 height 31
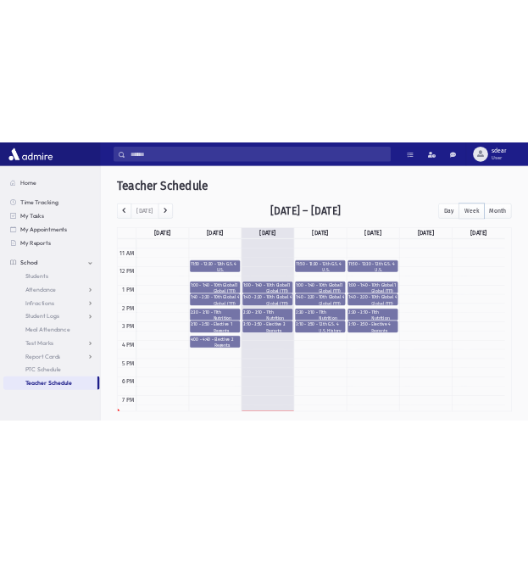
scroll to position [306, 0]
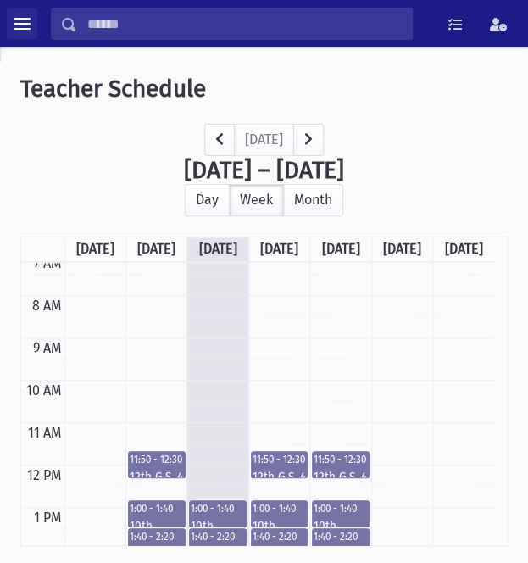
click at [17, 23] on span "toggle menu" at bounding box center [22, 24] width 17 height 2
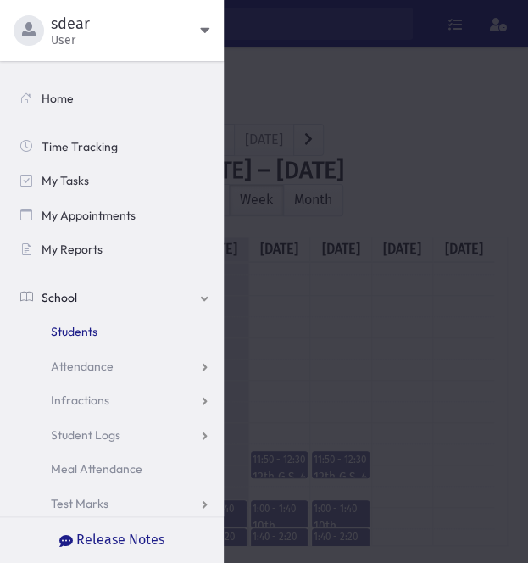
click at [93, 332] on span "Students" at bounding box center [74, 331] width 47 height 15
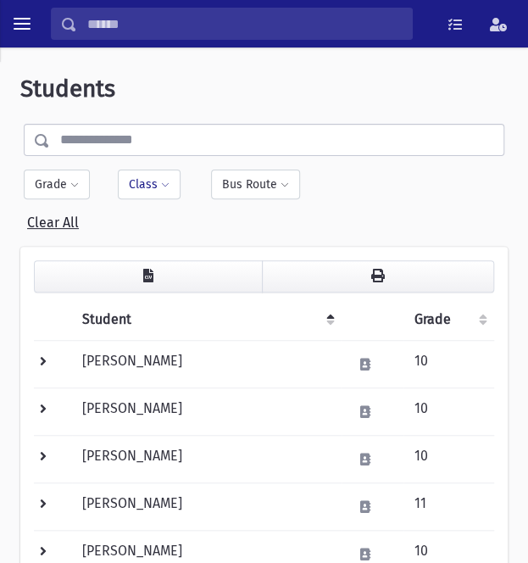
click at [156, 191] on button "Class" at bounding box center [149, 185] width 63 height 30
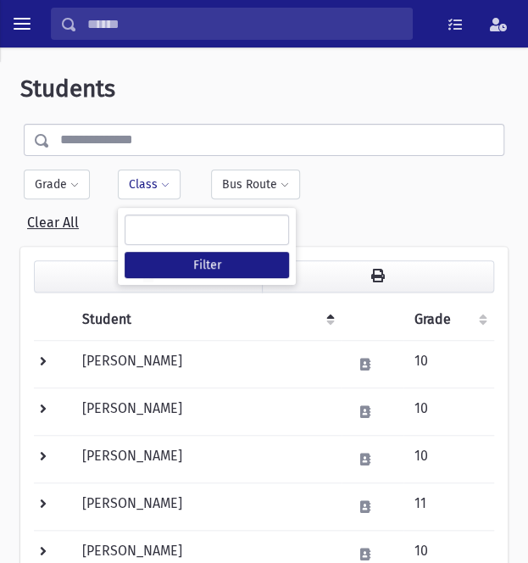
click at [165, 233] on ul at bounding box center [206, 229] width 163 height 28
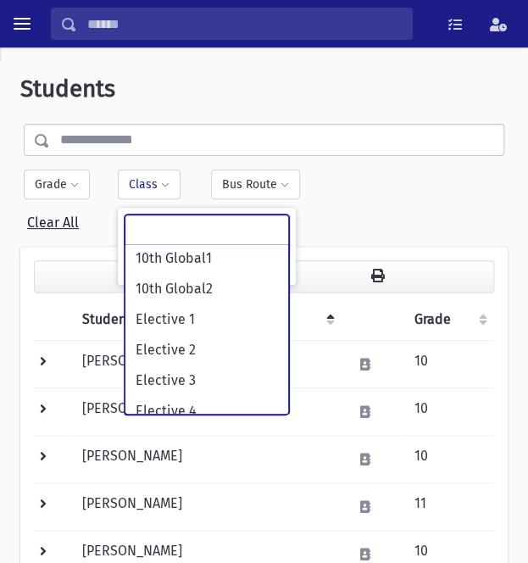
scroll to position [319, 0]
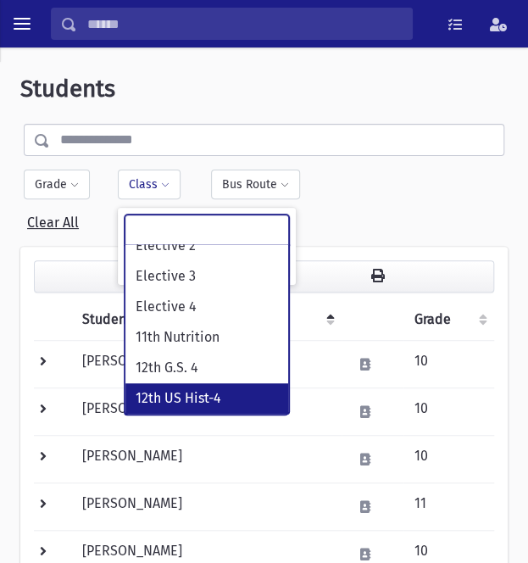
select select "***"
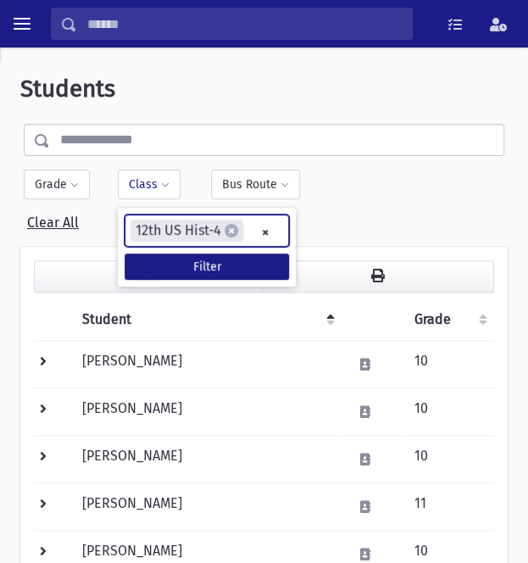
scroll to position [250, 0]
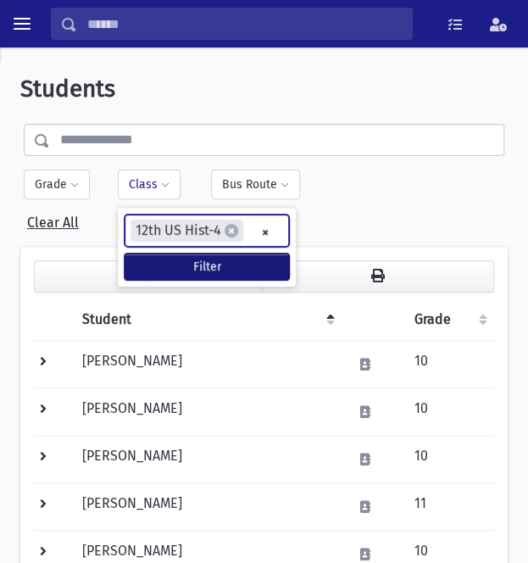
click at [199, 261] on button "Filter" at bounding box center [207, 266] width 164 height 26
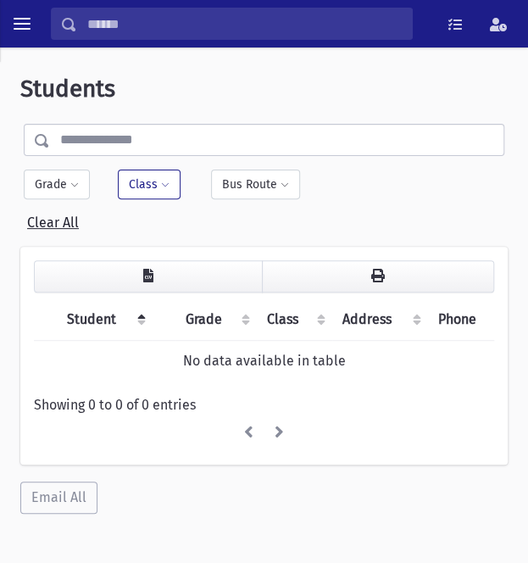
click at [170, 191] on button "Class" at bounding box center [149, 185] width 63 height 30
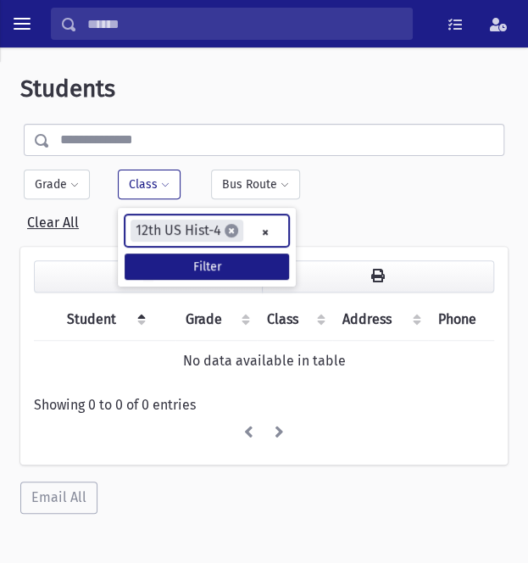
click at [232, 231] on span "×" at bounding box center [232, 231] width 14 height 14
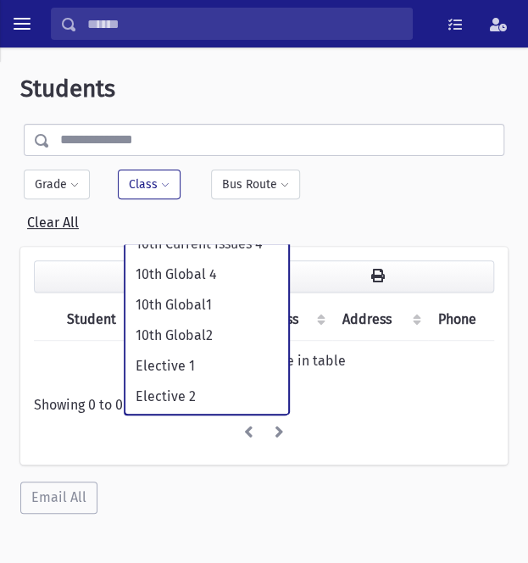
scroll to position [319, 0]
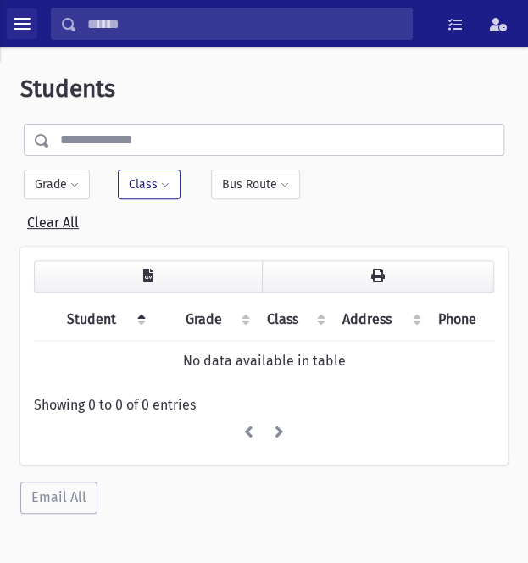
click at [28, 19] on span "toggle menu" at bounding box center [22, 23] width 17 height 17
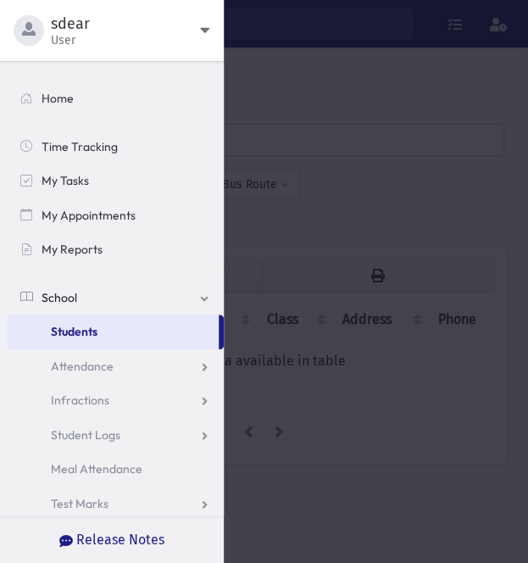
click at [61, 336] on span "Students" at bounding box center [74, 331] width 47 height 15
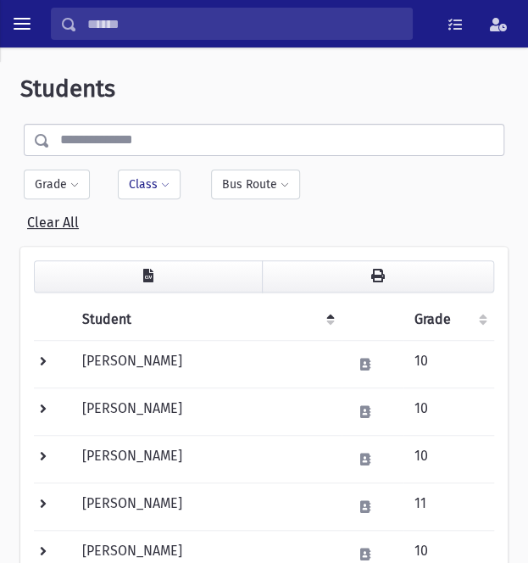
click at [153, 189] on button "Class" at bounding box center [149, 185] width 63 height 30
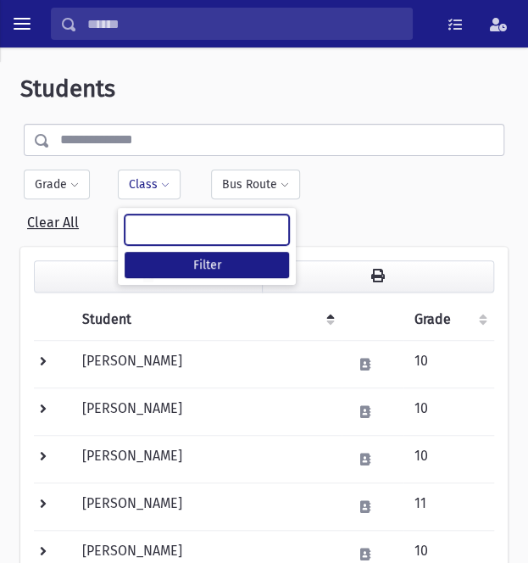
click at [196, 240] on ul at bounding box center [206, 229] width 163 height 28
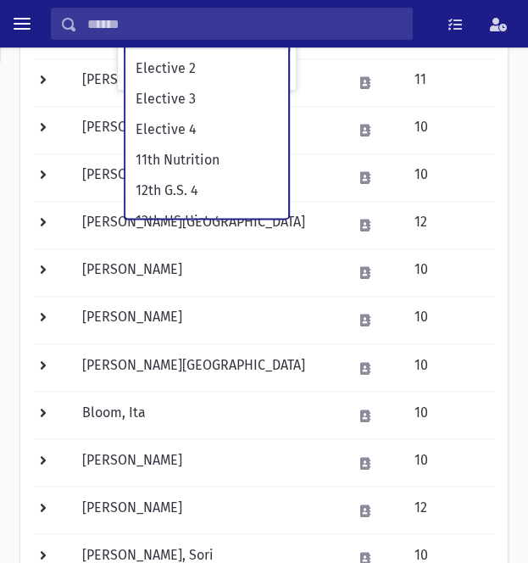
scroll to position [319, 0]
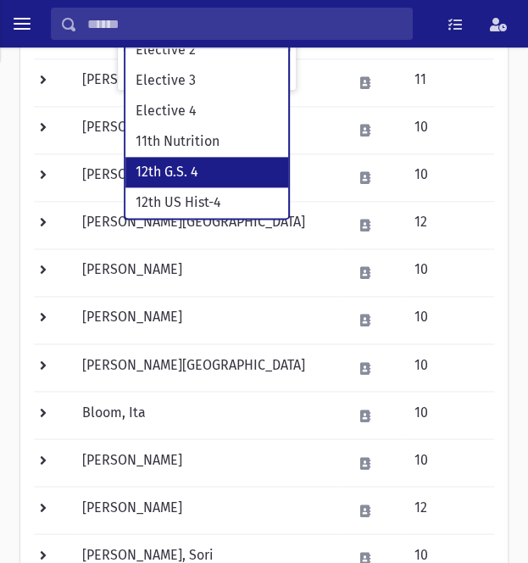
select select "***"
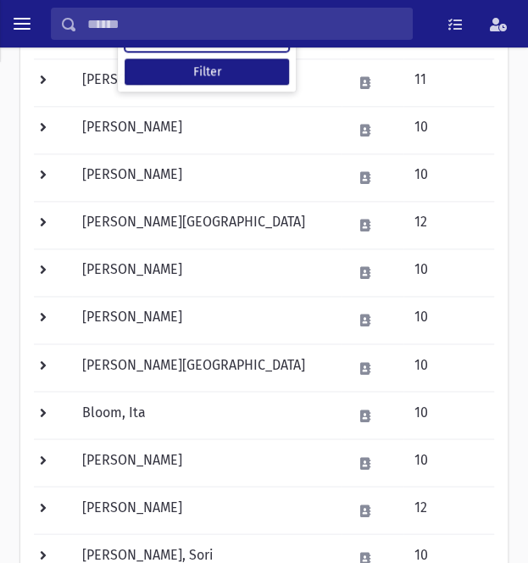
scroll to position [233, 0]
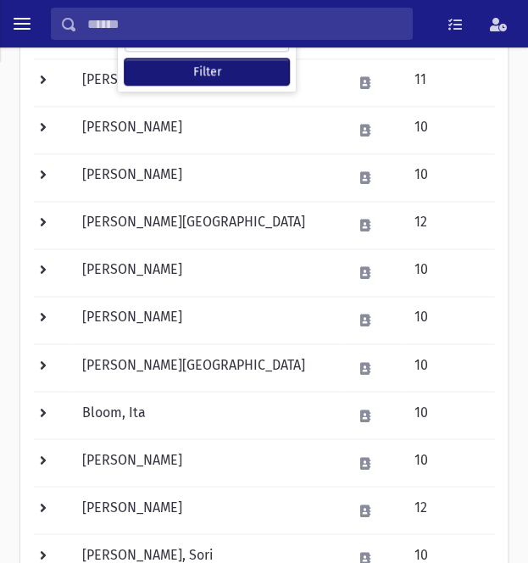
click at [209, 78] on button "Filter" at bounding box center [207, 71] width 164 height 26
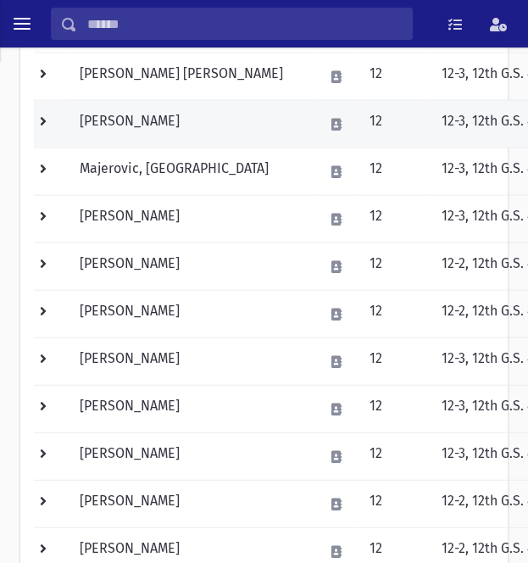
scroll to position [848, 0]
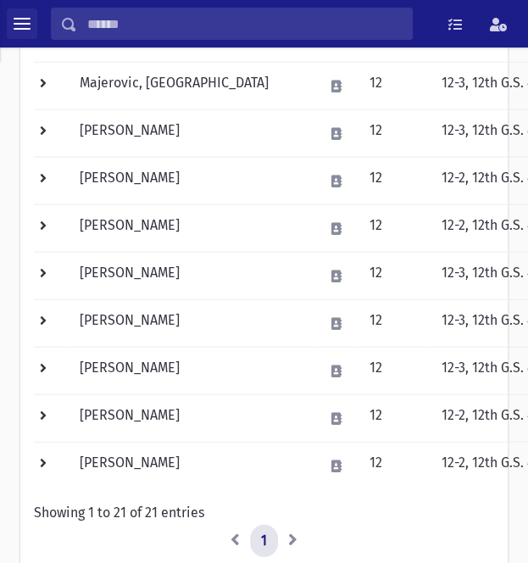
click at [16, 21] on span "toggle menu" at bounding box center [22, 23] width 17 height 17
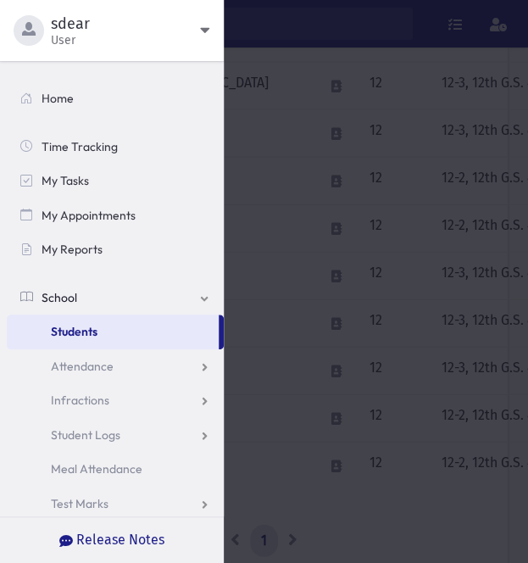
click at [92, 331] on span "Students" at bounding box center [74, 331] width 47 height 15
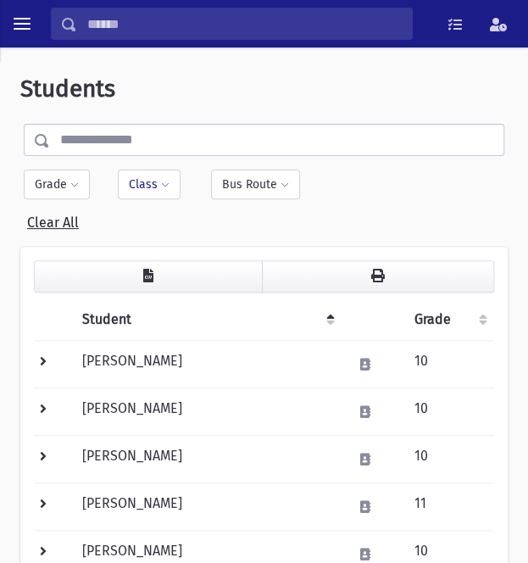
click at [166, 182] on span at bounding box center [165, 186] width 8 height 10
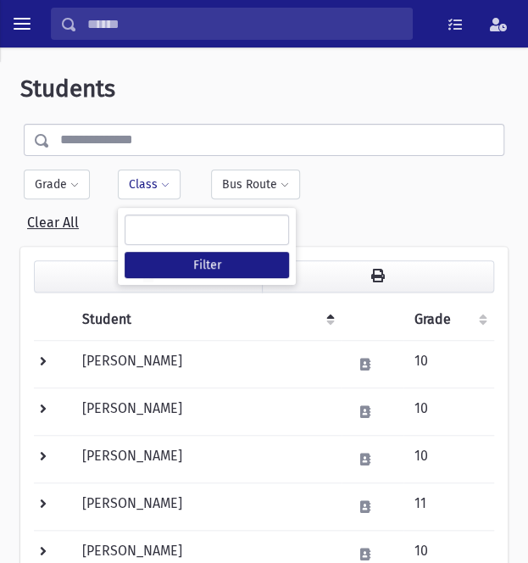
click at [173, 239] on ul at bounding box center [206, 229] width 163 height 28
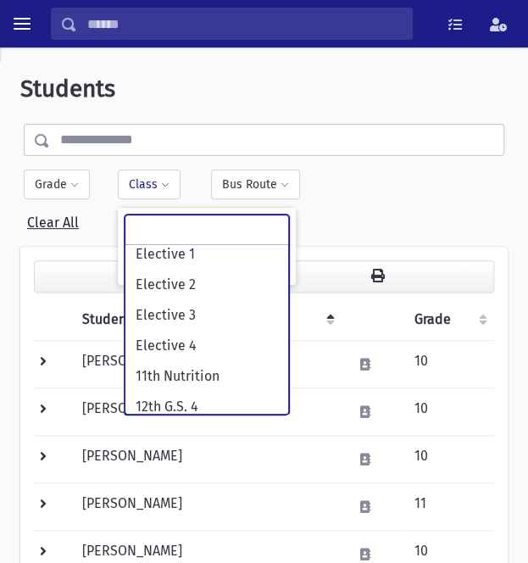
scroll to position [319, 0]
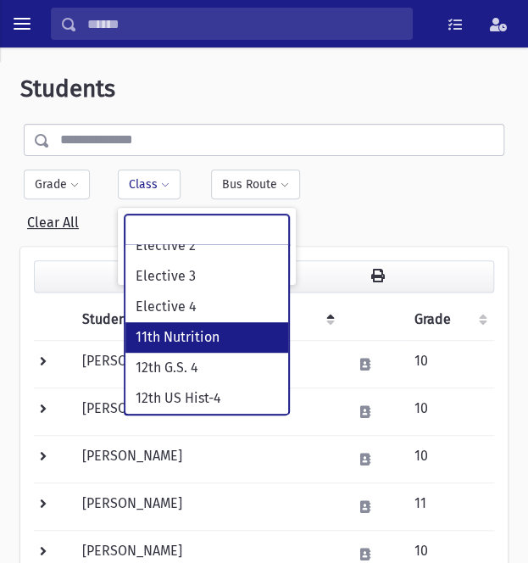
select select "***"
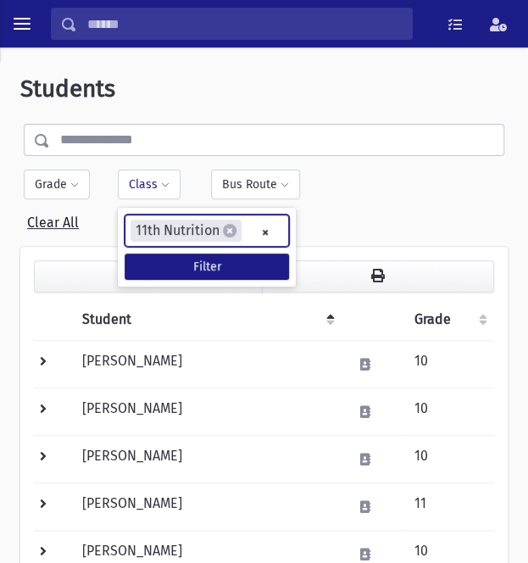
scroll to position [217, 0]
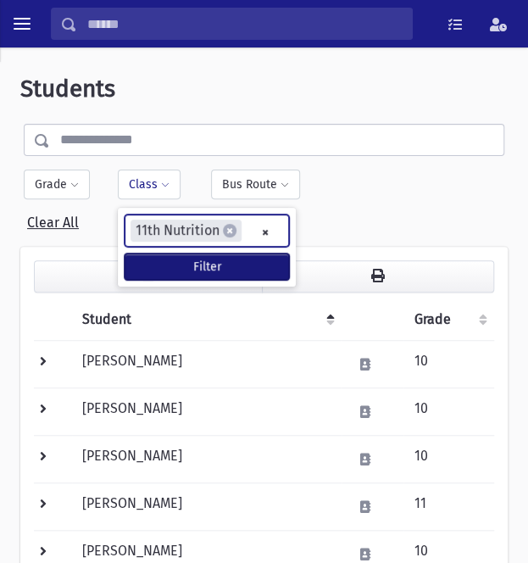
click at [236, 270] on button "Filter" at bounding box center [207, 266] width 164 height 26
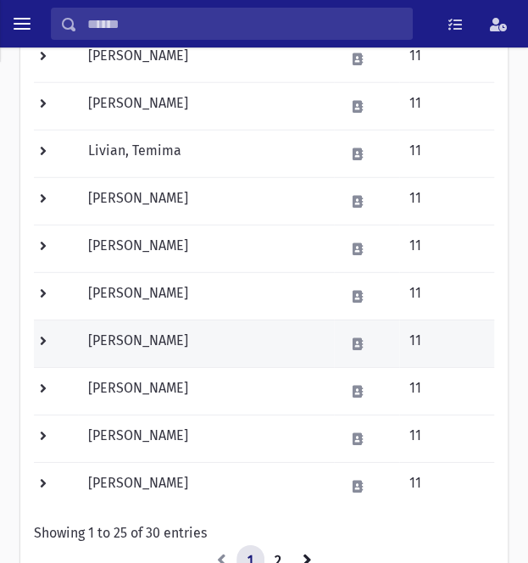
scroll to position [1102, 0]
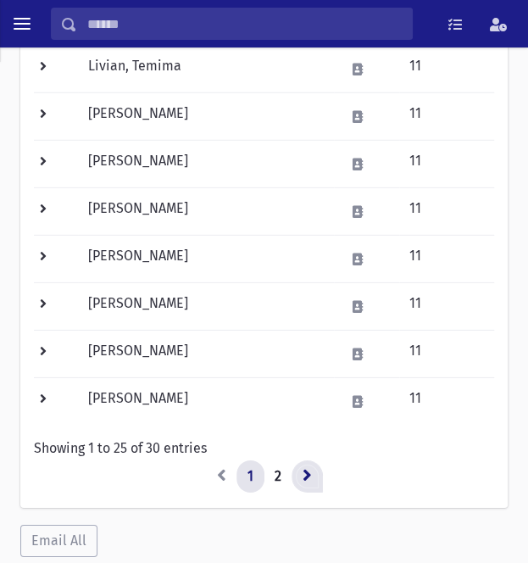
click at [307, 468] on icon at bounding box center [307, 475] width 9 height 14
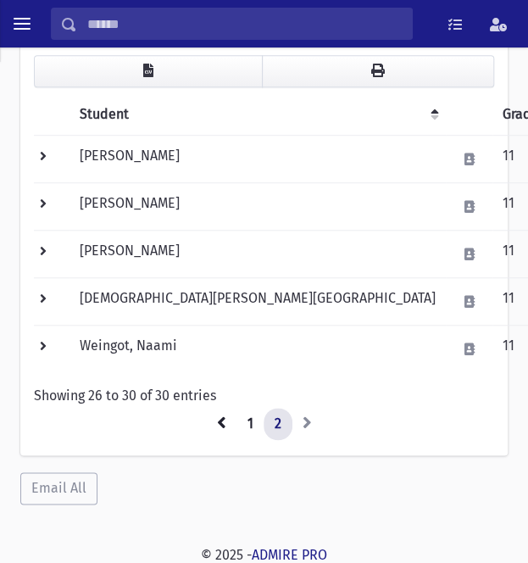
scroll to position [120, 0]
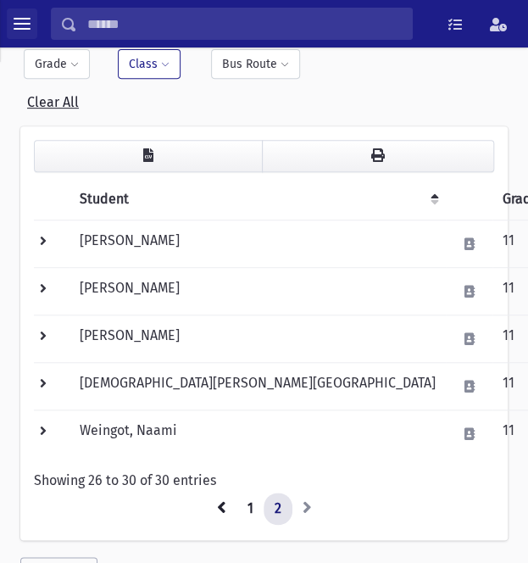
click at [21, 34] on button "toggle menu" at bounding box center [22, 23] width 31 height 31
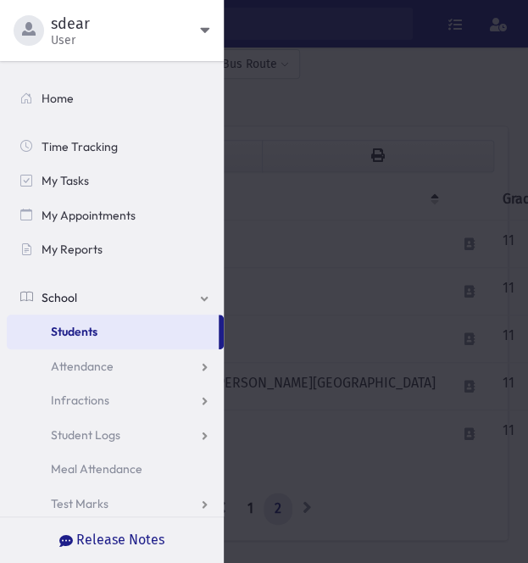
click at [82, 332] on span "Students" at bounding box center [74, 331] width 47 height 15
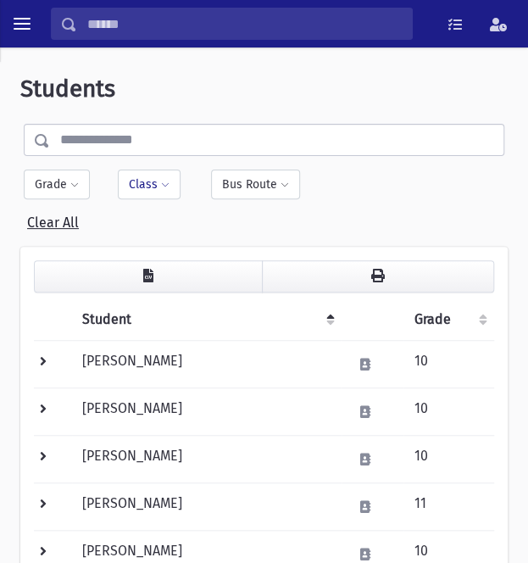
click at [163, 184] on span at bounding box center [165, 186] width 8 height 10
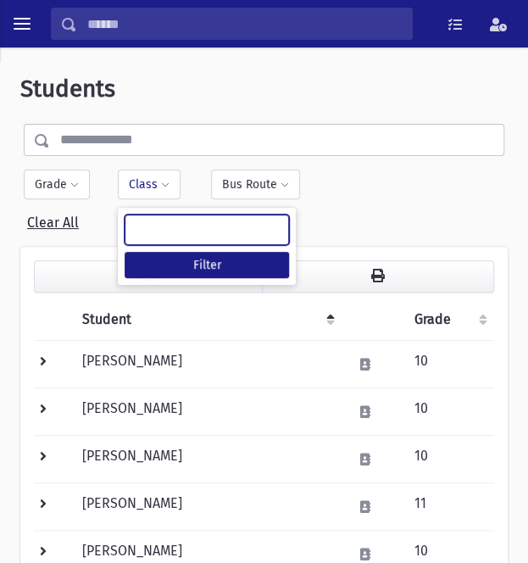
click at [168, 220] on ul at bounding box center [206, 229] width 163 height 28
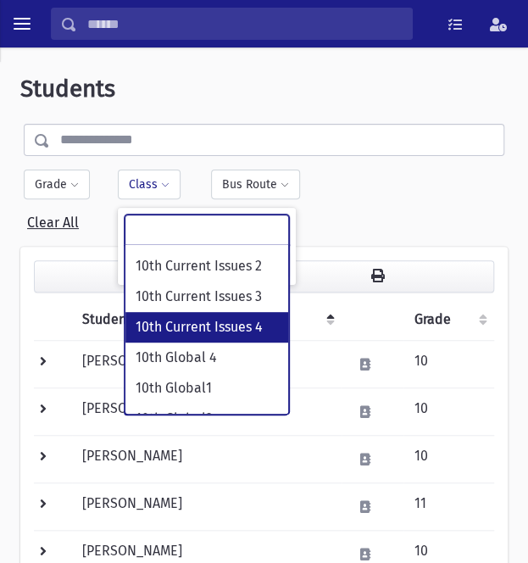
scroll to position [170, 0]
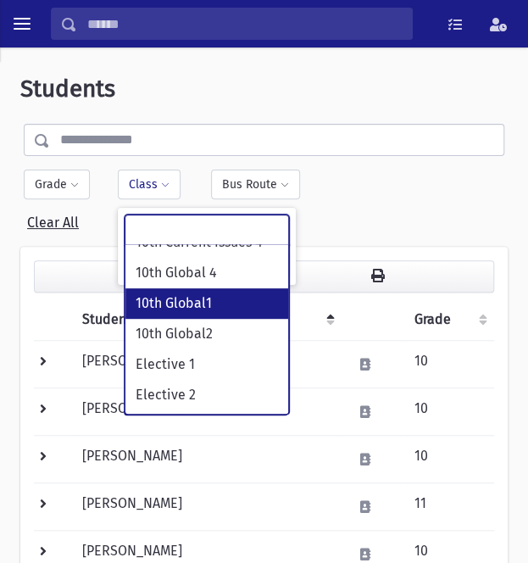
select select "***"
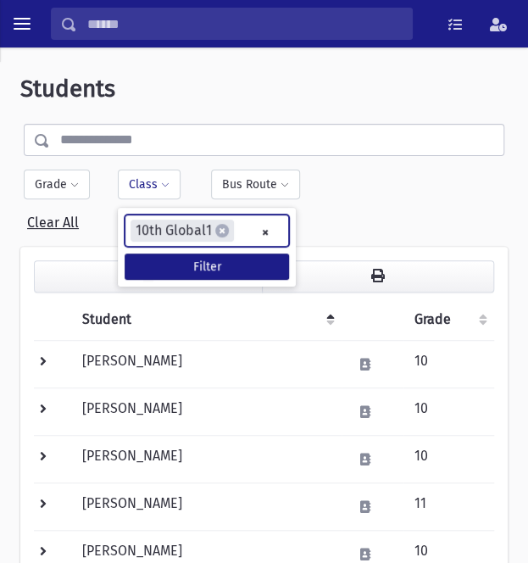
scroll to position [117, 0]
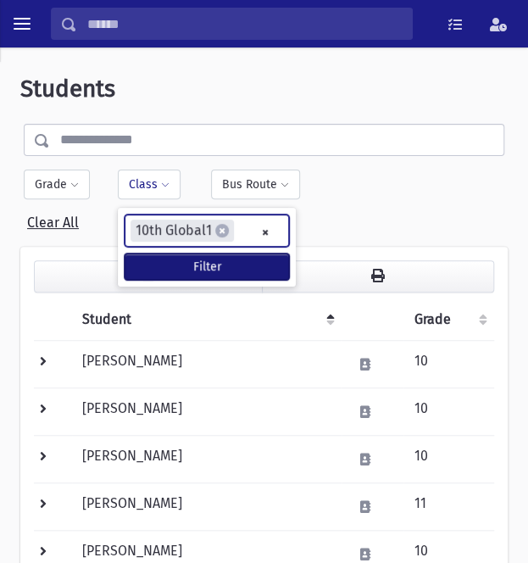
click at [194, 267] on button "Filter" at bounding box center [207, 266] width 164 height 26
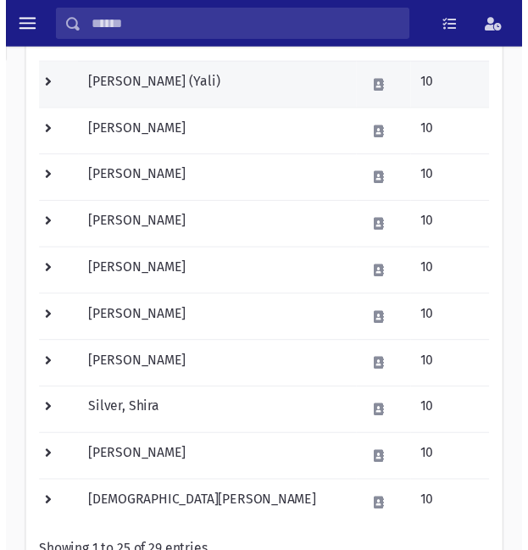
scroll to position [1017, 0]
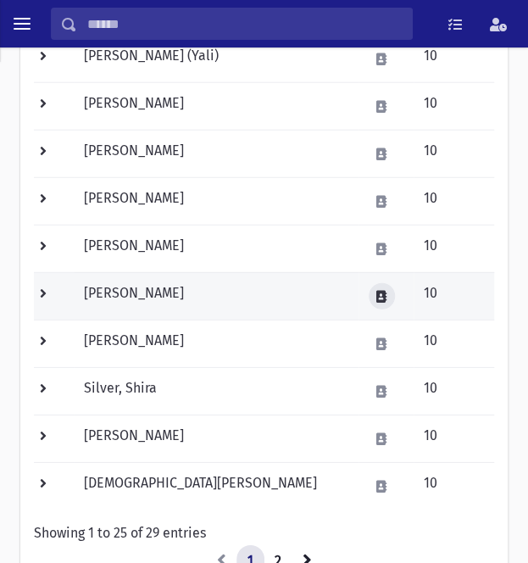
click at [376, 291] on icon at bounding box center [381, 297] width 10 height 12
click at [369, 299] on button at bounding box center [382, 296] width 26 height 26
click at [42, 290] on td at bounding box center [54, 295] width 40 height 47
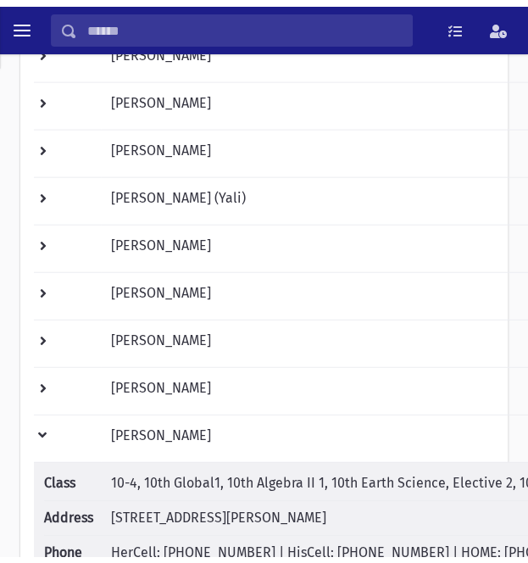
scroll to position [848, 0]
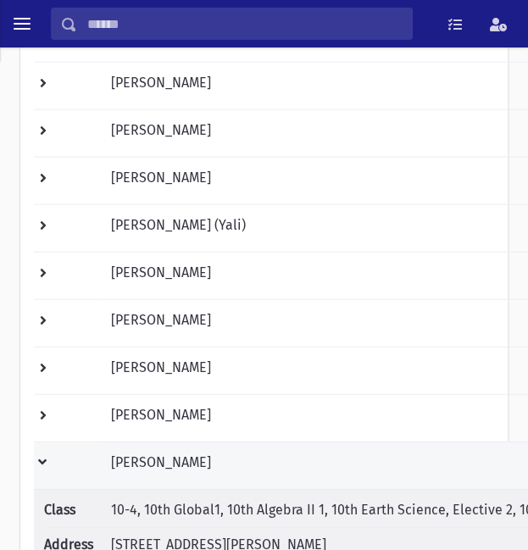
click at [42, 455] on td at bounding box center [67, 465] width 67 height 47
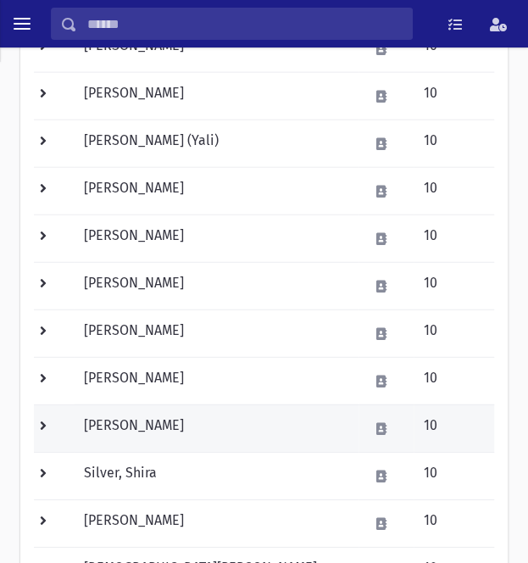
scroll to position [1017, 0]
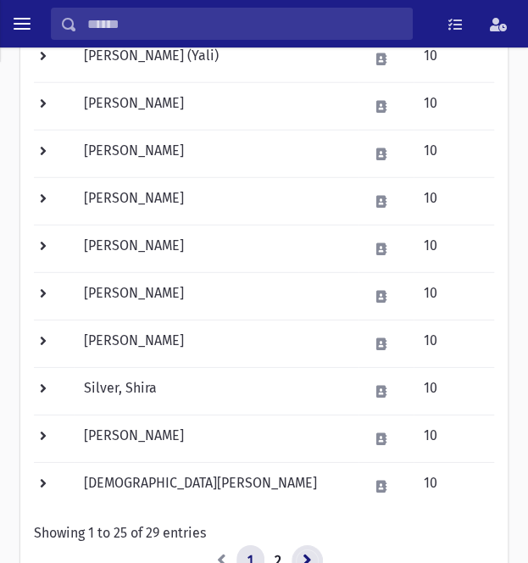
click at [298, 548] on link at bounding box center [307, 561] width 31 height 32
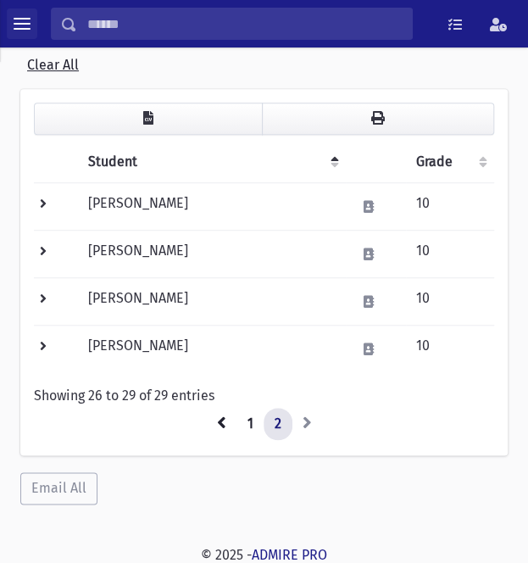
click at [17, 35] on button "toggle menu" at bounding box center [22, 23] width 31 height 31
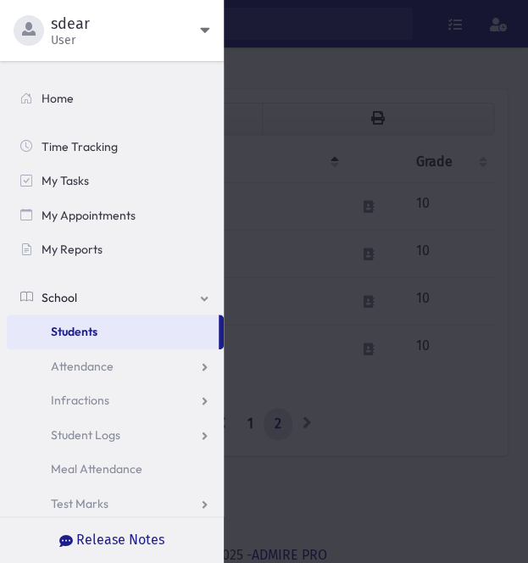
click at [87, 336] on span "Students" at bounding box center [74, 331] width 47 height 15
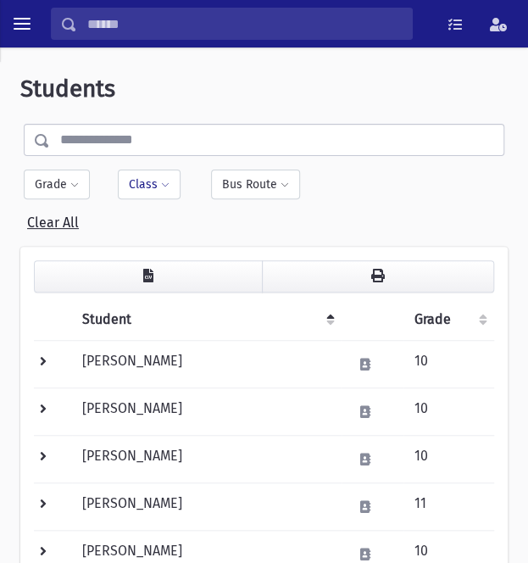
click at [166, 181] on span at bounding box center [165, 186] width 8 height 10
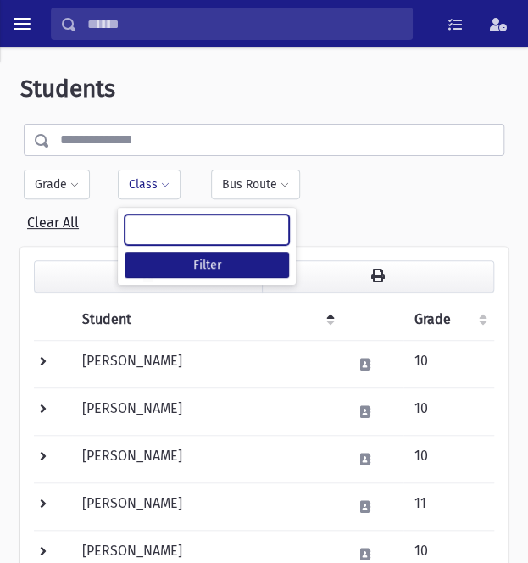
click at [169, 215] on ul at bounding box center [206, 229] width 163 height 28
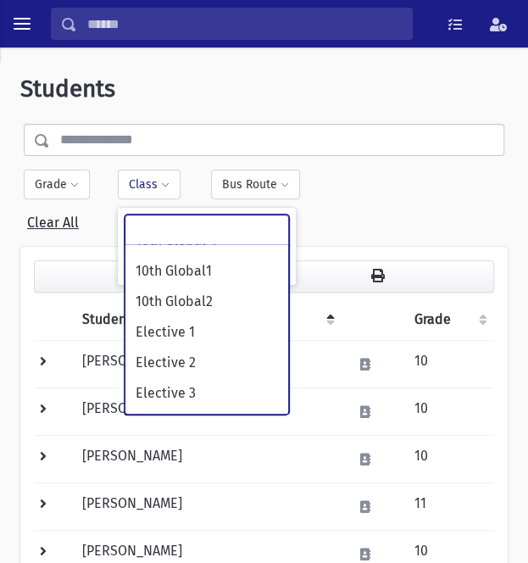
scroll to position [149, 0]
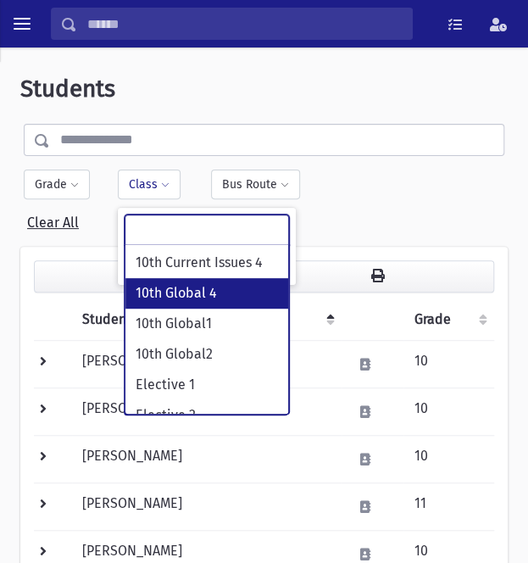
select select "***"
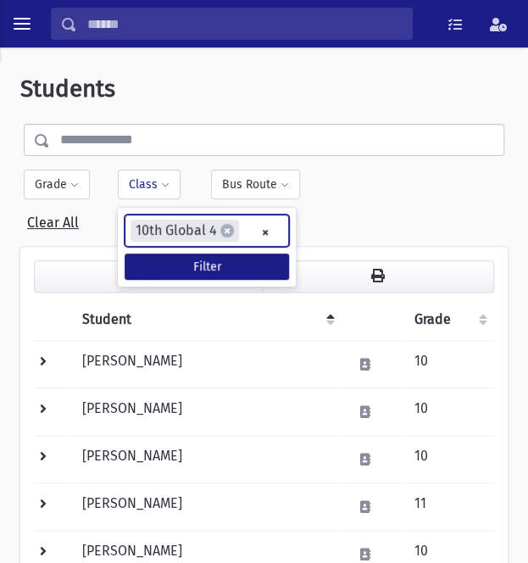
scroll to position [100, 0]
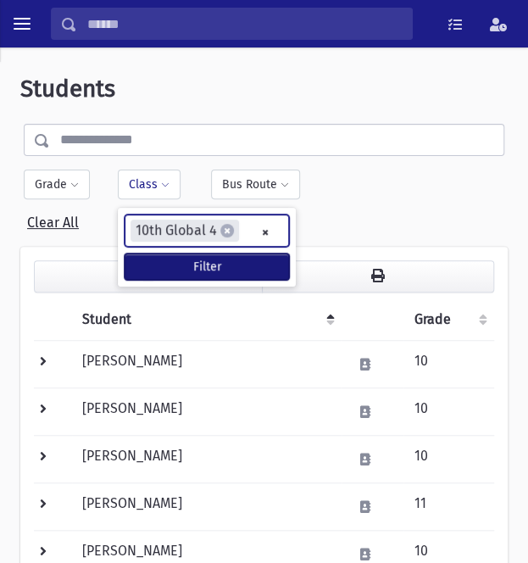
click at [212, 265] on button "Filter" at bounding box center [207, 266] width 164 height 26
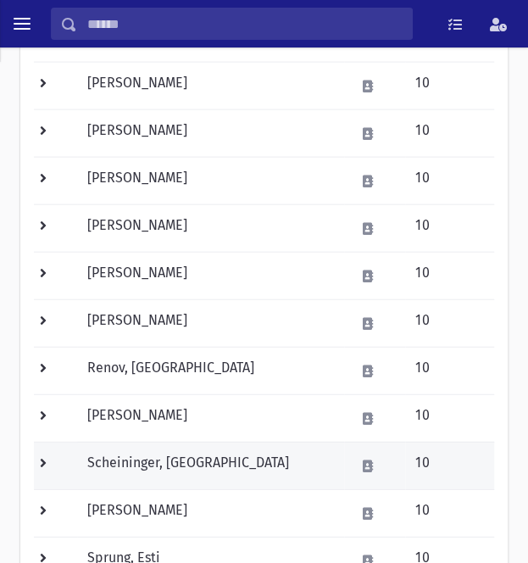
scroll to position [1017, 0]
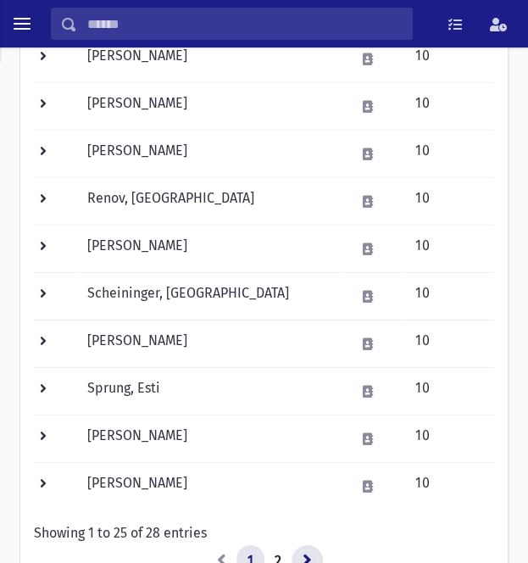
click at [309, 555] on icon at bounding box center [307, 560] width 9 height 14
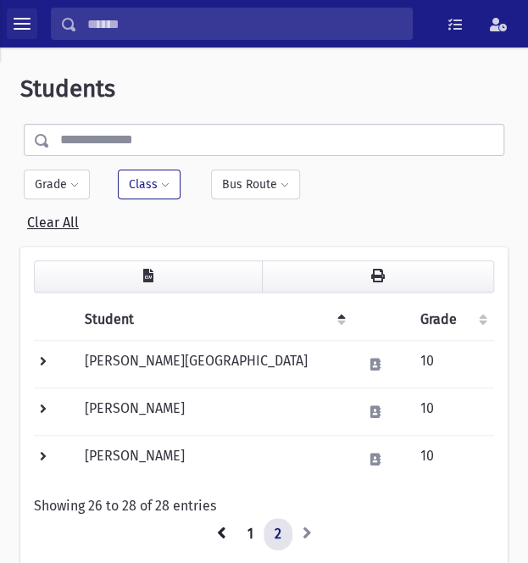
click at [24, 26] on span "toggle menu" at bounding box center [22, 23] width 17 height 17
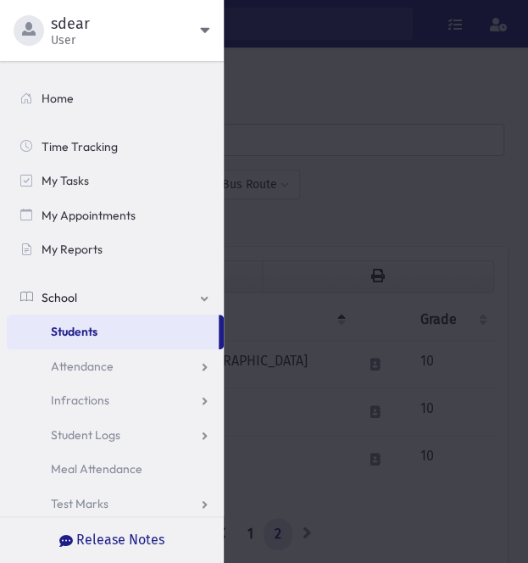
click at [86, 333] on span "Students" at bounding box center [74, 331] width 47 height 15
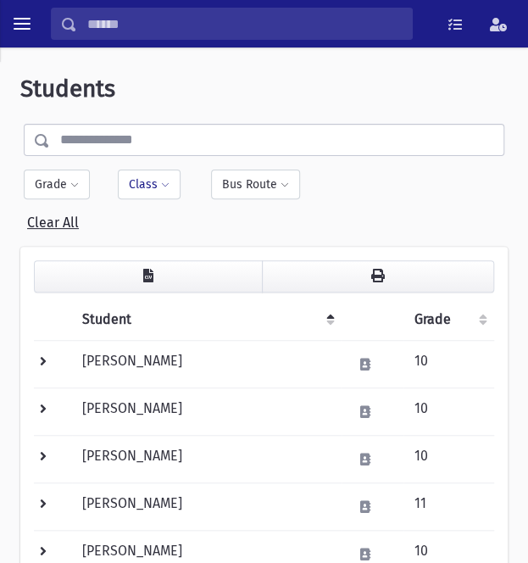
click at [172, 181] on button "Class" at bounding box center [149, 185] width 63 height 30
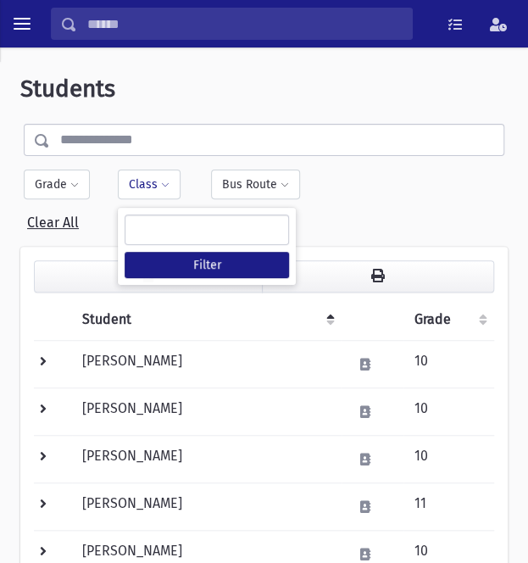
click at [171, 228] on ul at bounding box center [206, 229] width 163 height 28
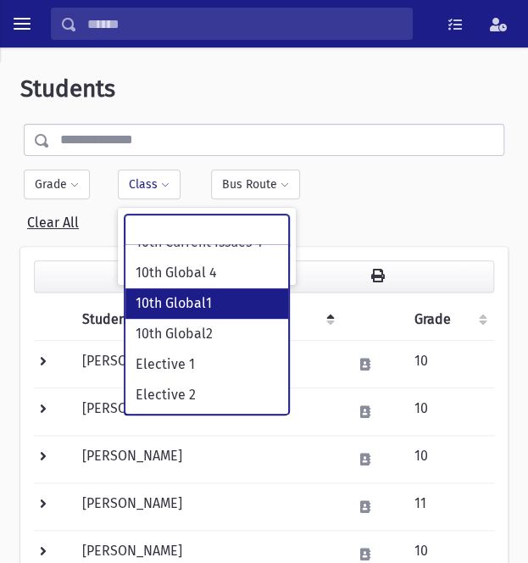
scroll to position [254, 0]
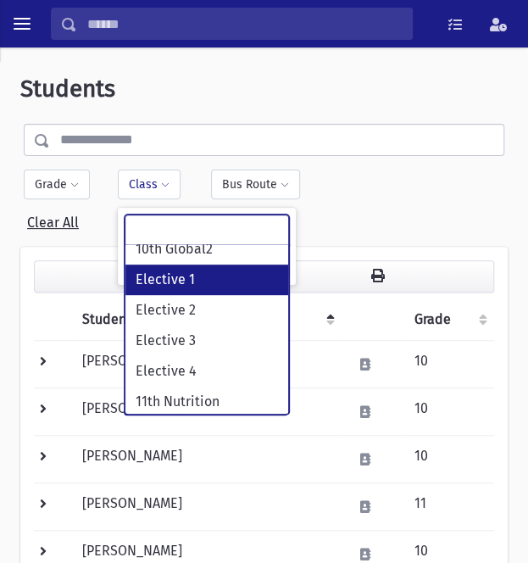
select select "***"
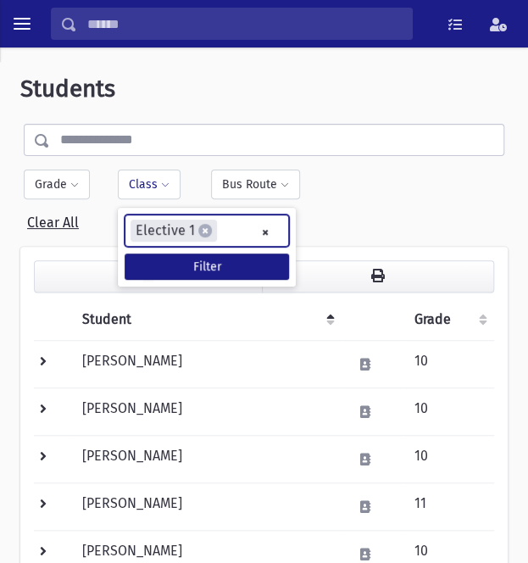
scroll to position [150, 0]
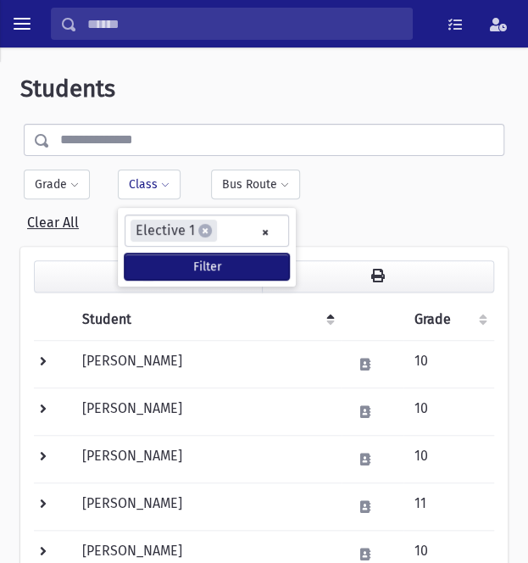
click at [215, 267] on button "Filter" at bounding box center [207, 266] width 164 height 26
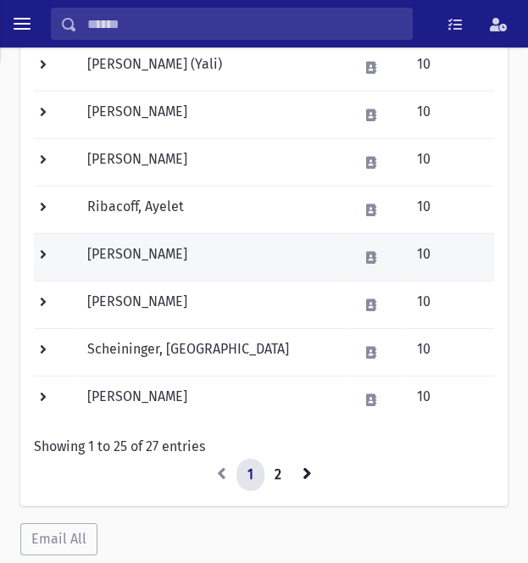
scroll to position [1149, 0]
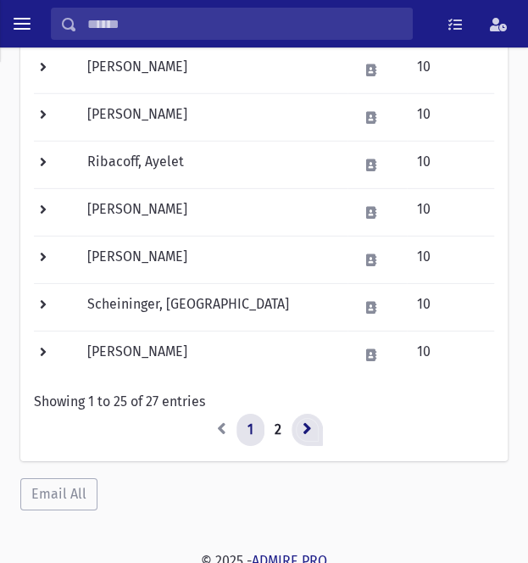
click at [312, 421] on link at bounding box center [307, 430] width 31 height 32
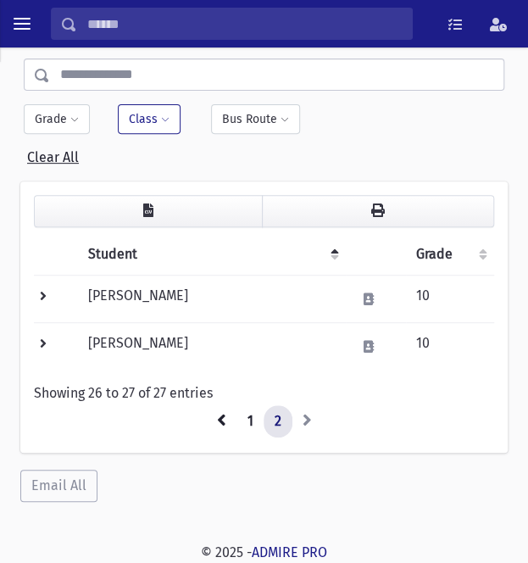
scroll to position [64, 0]
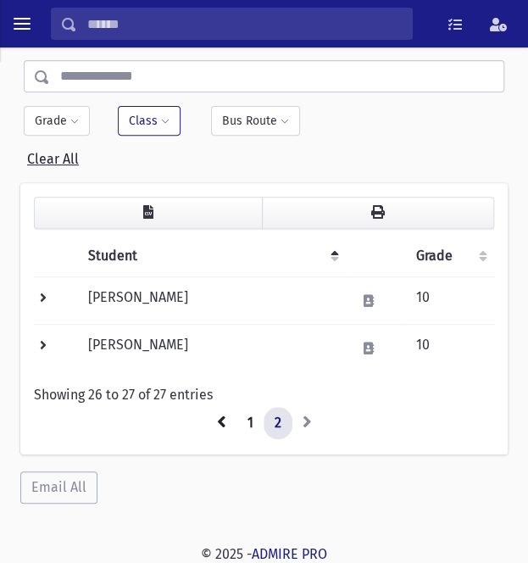
click at [403, 128] on div at bounding box center [450, 121] width 94 height 30
click at [19, 35] on button "toggle menu" at bounding box center [22, 23] width 31 height 31
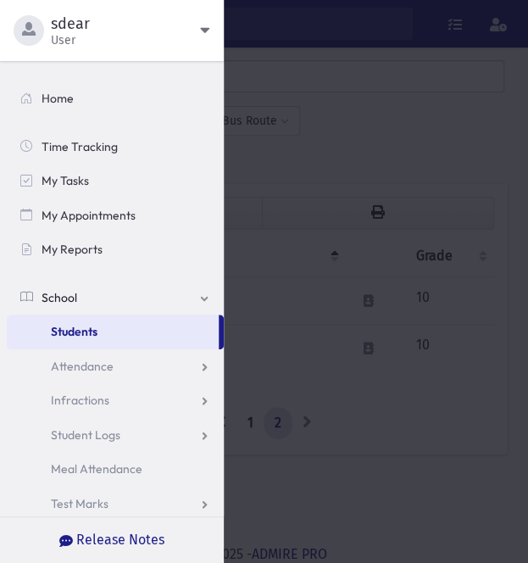
click at [98, 339] on link "Students" at bounding box center [113, 332] width 212 height 35
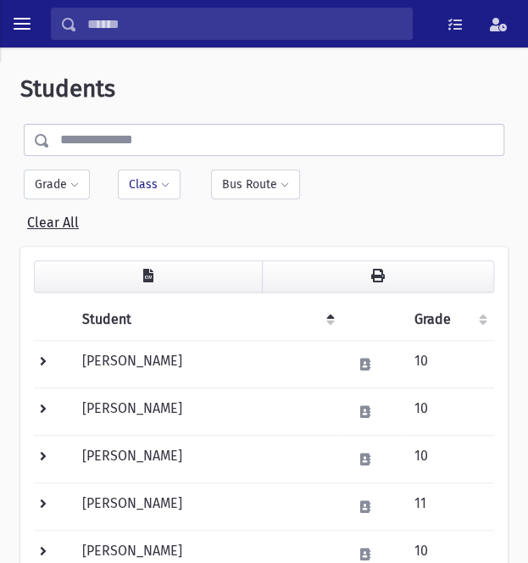
click at [149, 196] on button "Class" at bounding box center [149, 185] width 63 height 30
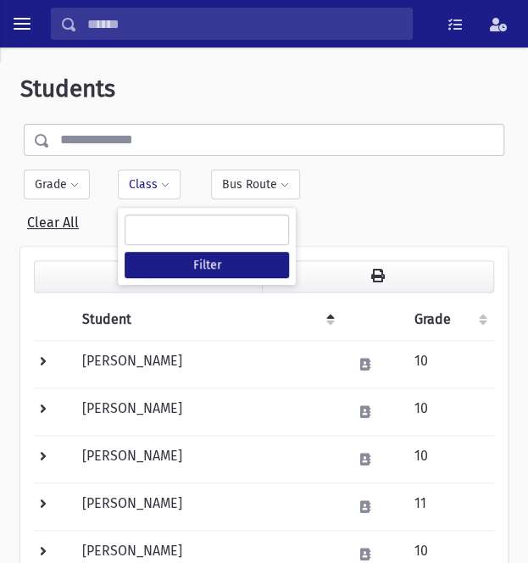
click at [173, 235] on ul at bounding box center [206, 229] width 163 height 28
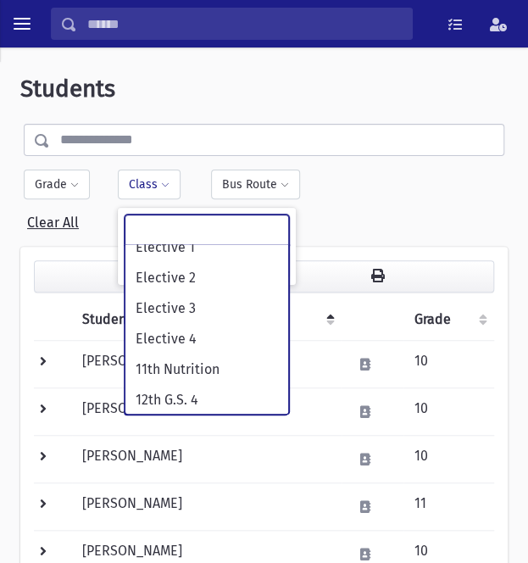
scroll to position [319, 0]
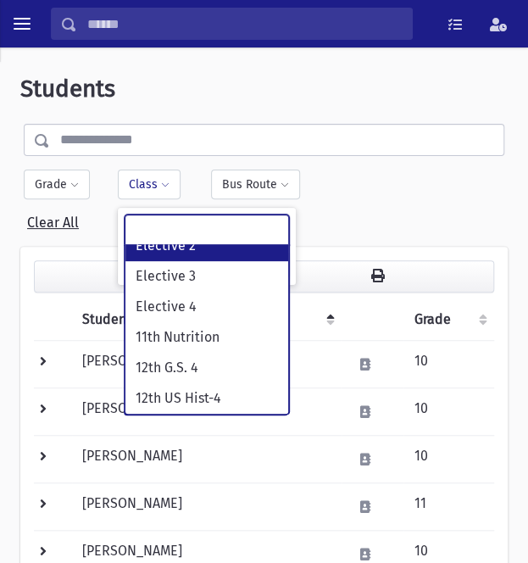
select select "***"
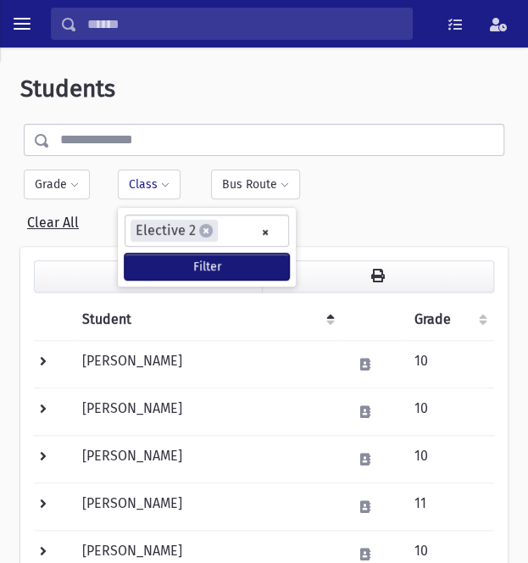
click at [195, 262] on button "Filter" at bounding box center [207, 266] width 164 height 26
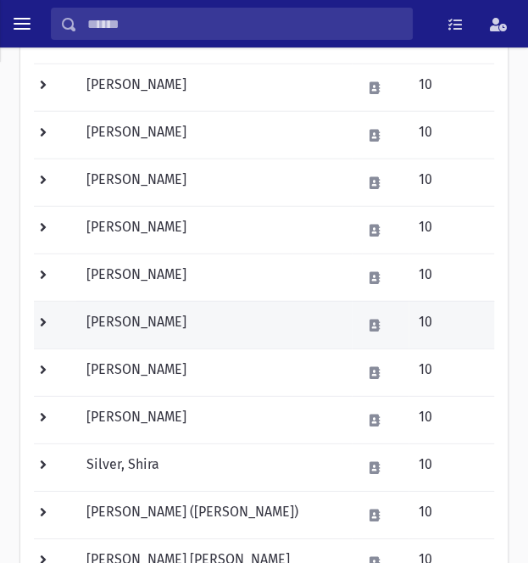
scroll to position [1102, 0]
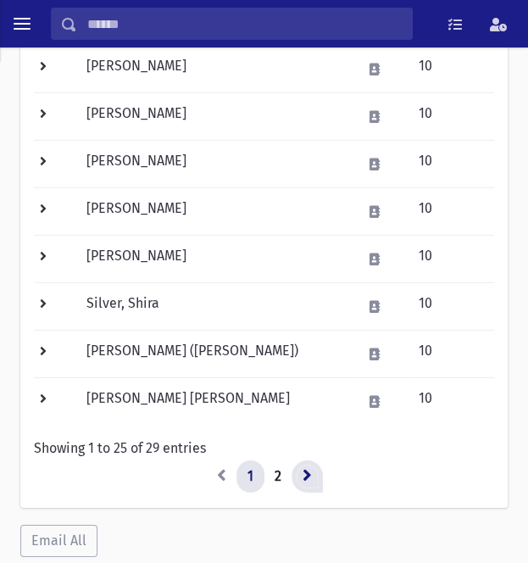
click at [302, 481] on link at bounding box center [307, 476] width 31 height 32
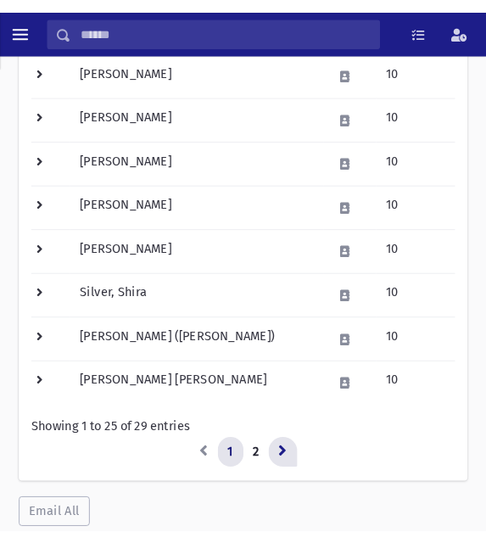
scroll to position [158, 0]
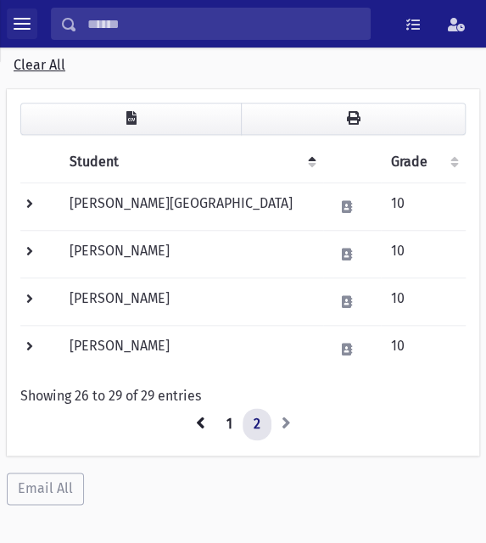
click at [22, 21] on span "toggle menu" at bounding box center [22, 23] width 17 height 17
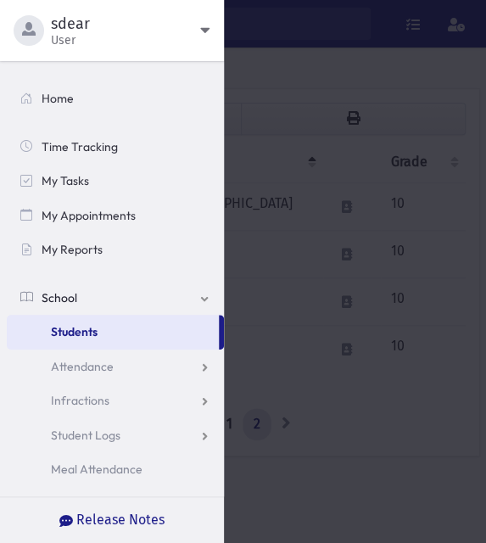
click at [97, 340] on link "Students" at bounding box center [113, 332] width 212 height 35
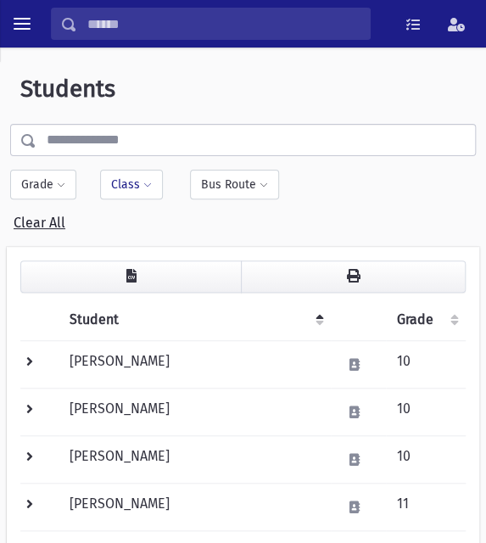
click at [158, 184] on button "Class" at bounding box center [131, 185] width 63 height 30
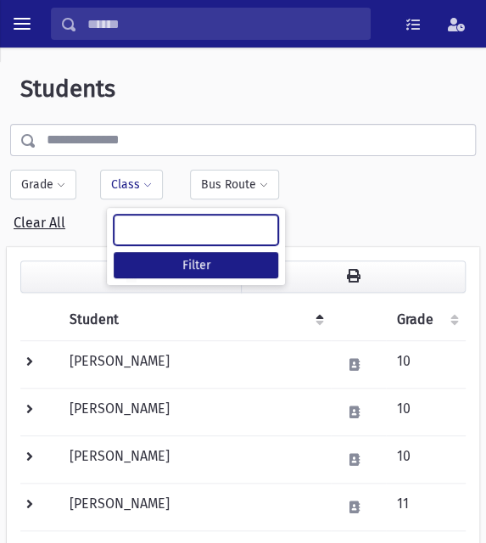
click at [164, 237] on ul at bounding box center [195, 229] width 163 height 28
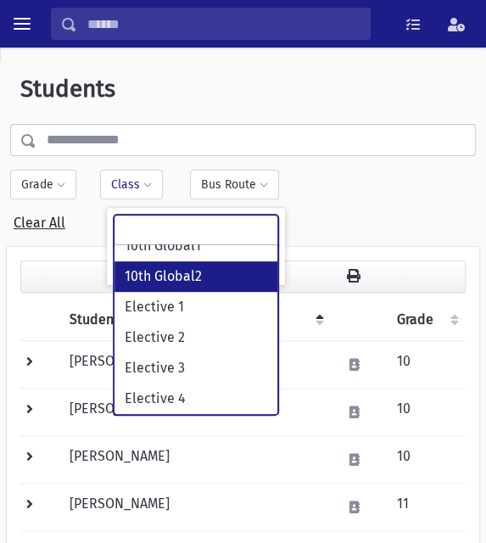
scroll to position [254, 0]
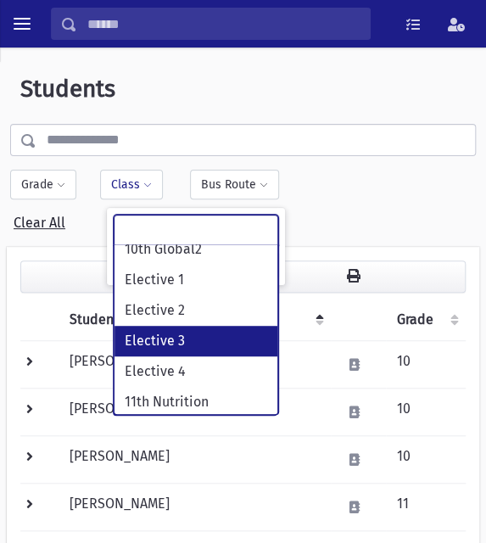
select select "***"
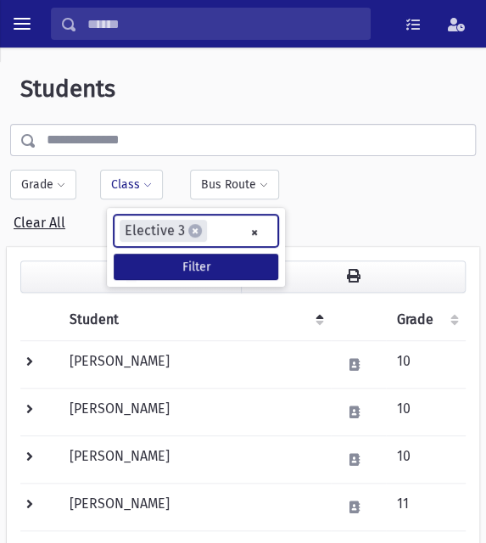
scroll to position [183, 0]
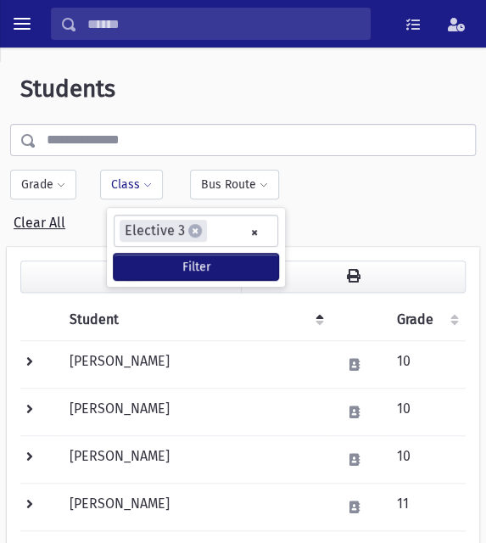
click at [192, 268] on button "Filter" at bounding box center [196, 266] width 164 height 26
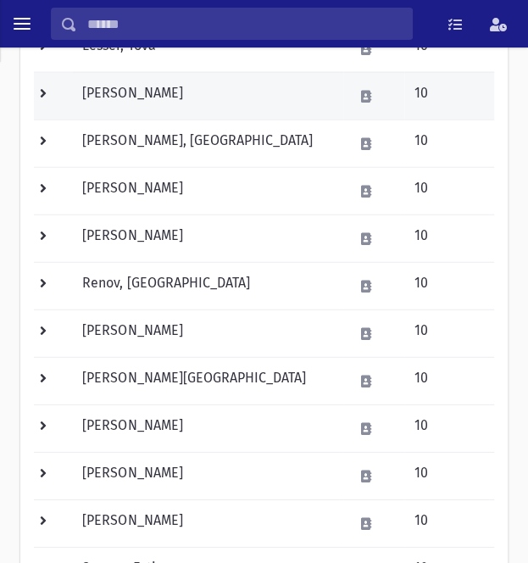
scroll to position [1017, 0]
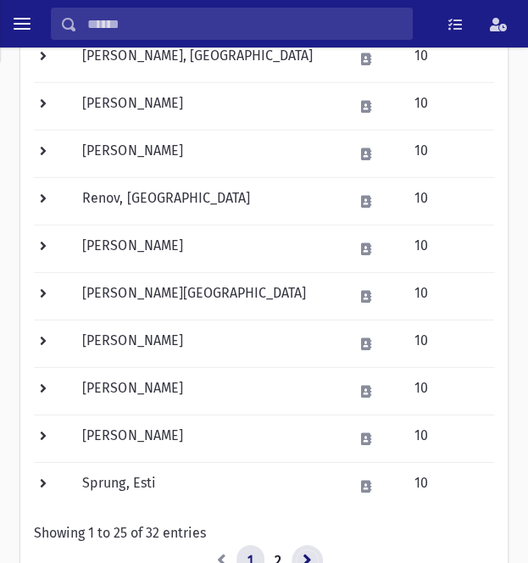
click at [303, 542] on icon at bounding box center [307, 560] width 9 height 14
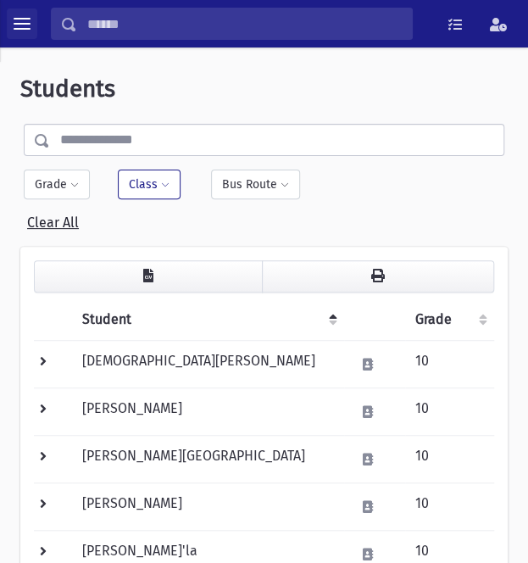
click at [19, 32] on button "toggle menu" at bounding box center [22, 23] width 31 height 31
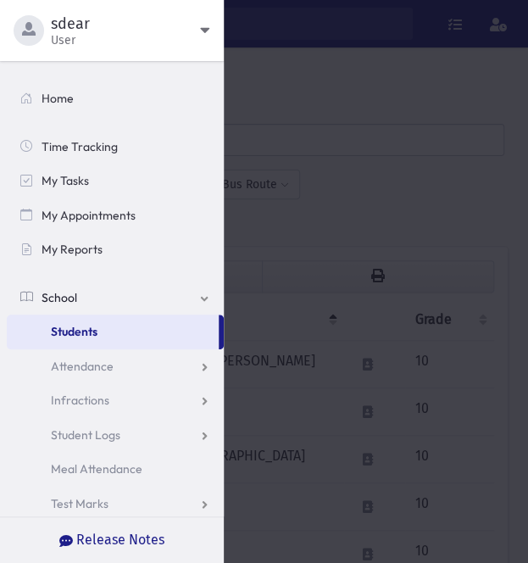
click at [62, 337] on span "Students" at bounding box center [74, 331] width 47 height 15
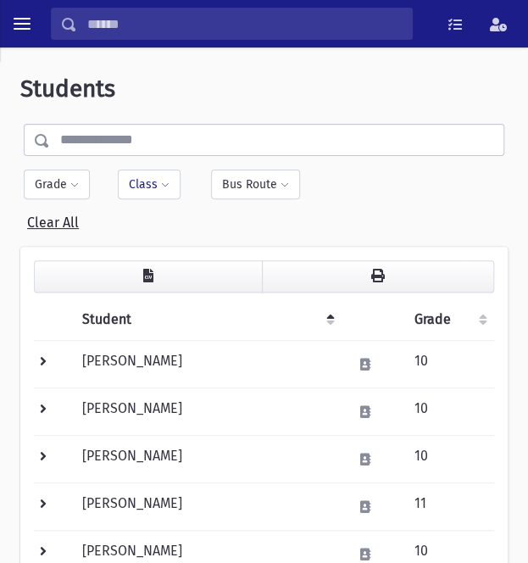
click at [164, 185] on span at bounding box center [165, 186] width 8 height 10
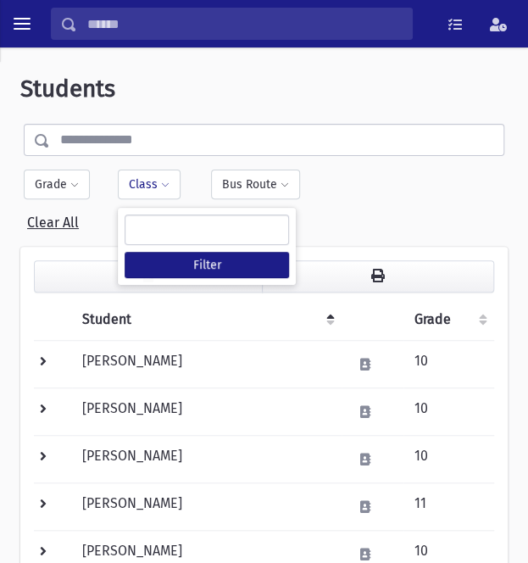
click at [169, 233] on ul at bounding box center [206, 229] width 163 height 28
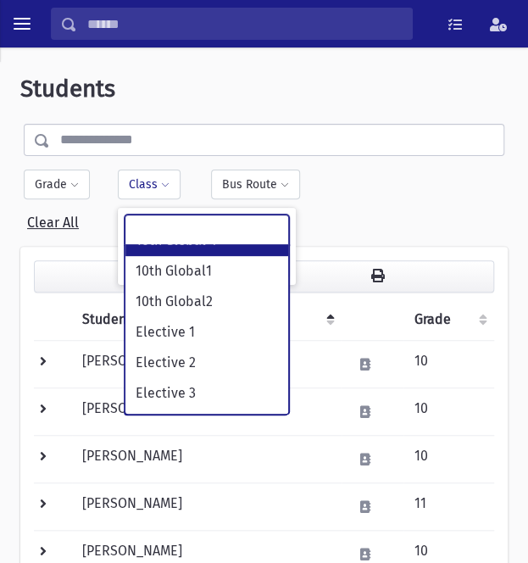
scroll to position [254, 0]
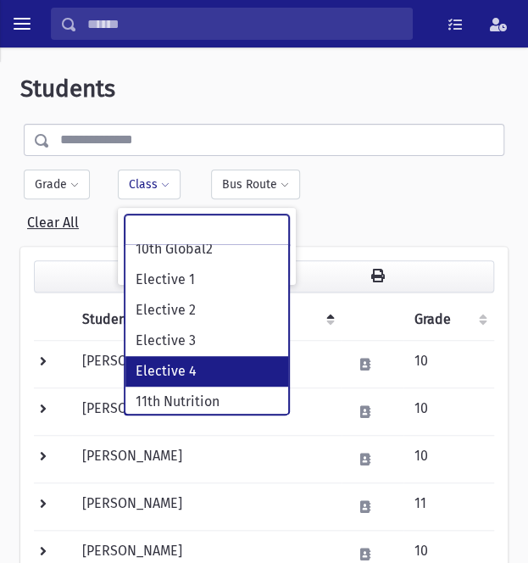
select select "***"
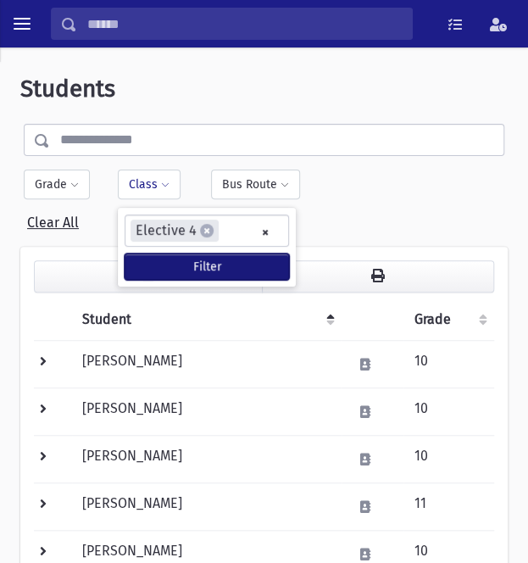
click at [199, 264] on button "Filter" at bounding box center [207, 266] width 164 height 26
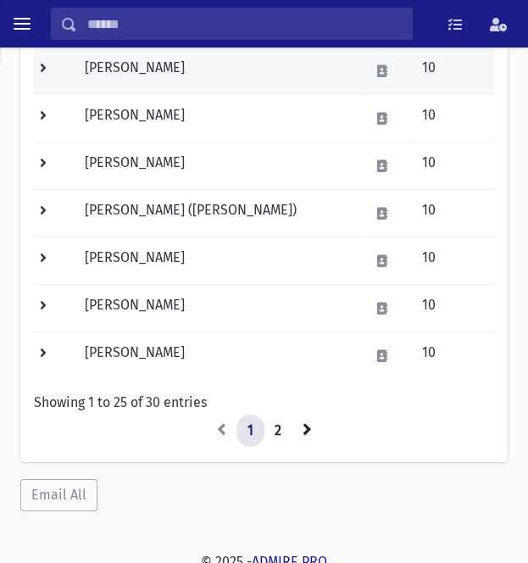
scroll to position [1149, 0]
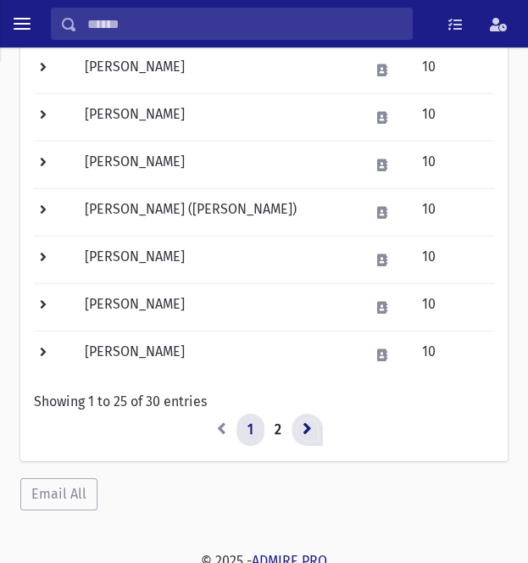
click at [300, 425] on link at bounding box center [307, 430] width 31 height 32
